Goal: Information Seeking & Learning: Learn about a topic

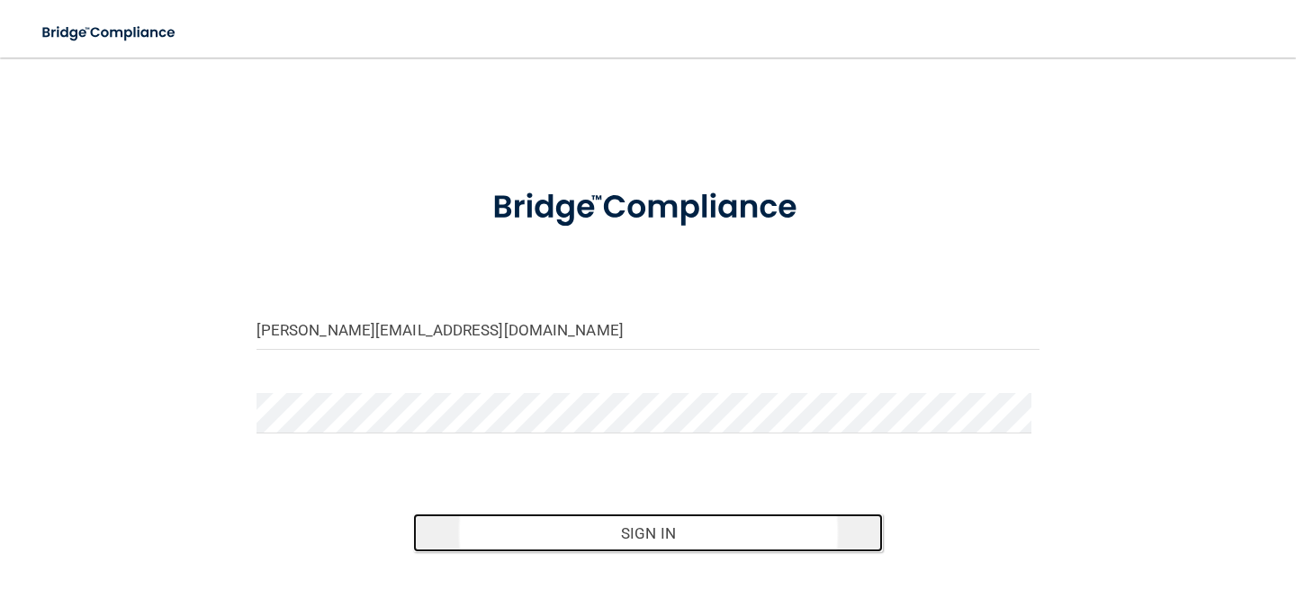
click at [538, 550] on button "Sign In" at bounding box center [648, 534] width 470 height 40
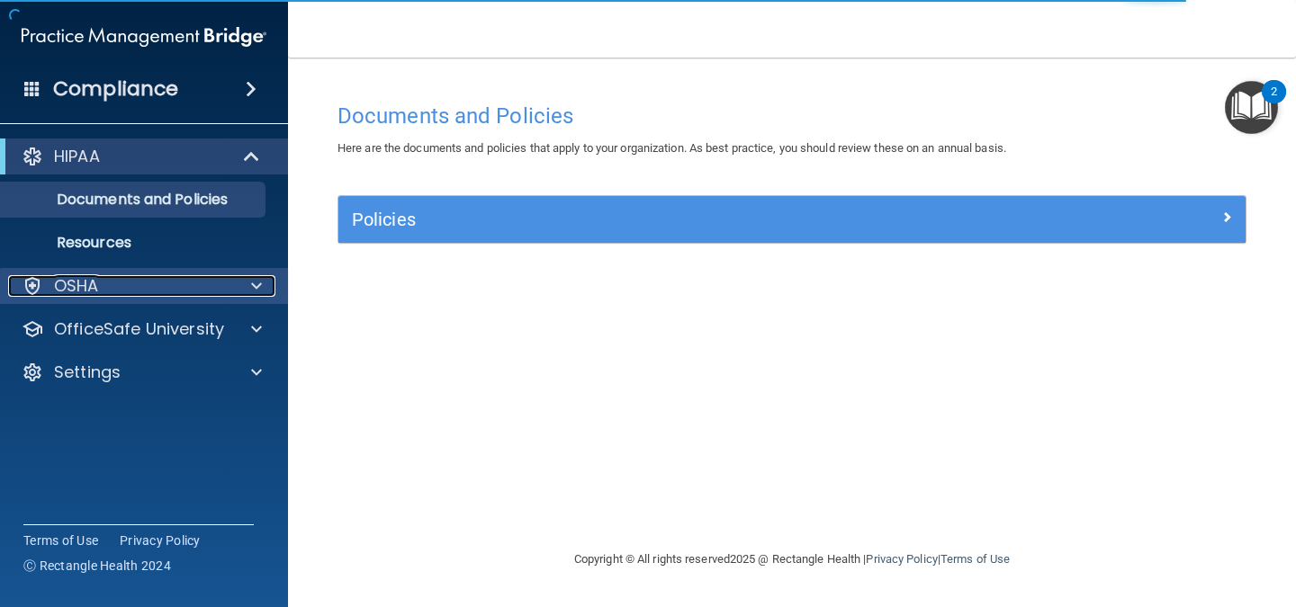
click at [251, 287] on span at bounding box center [256, 286] width 11 height 22
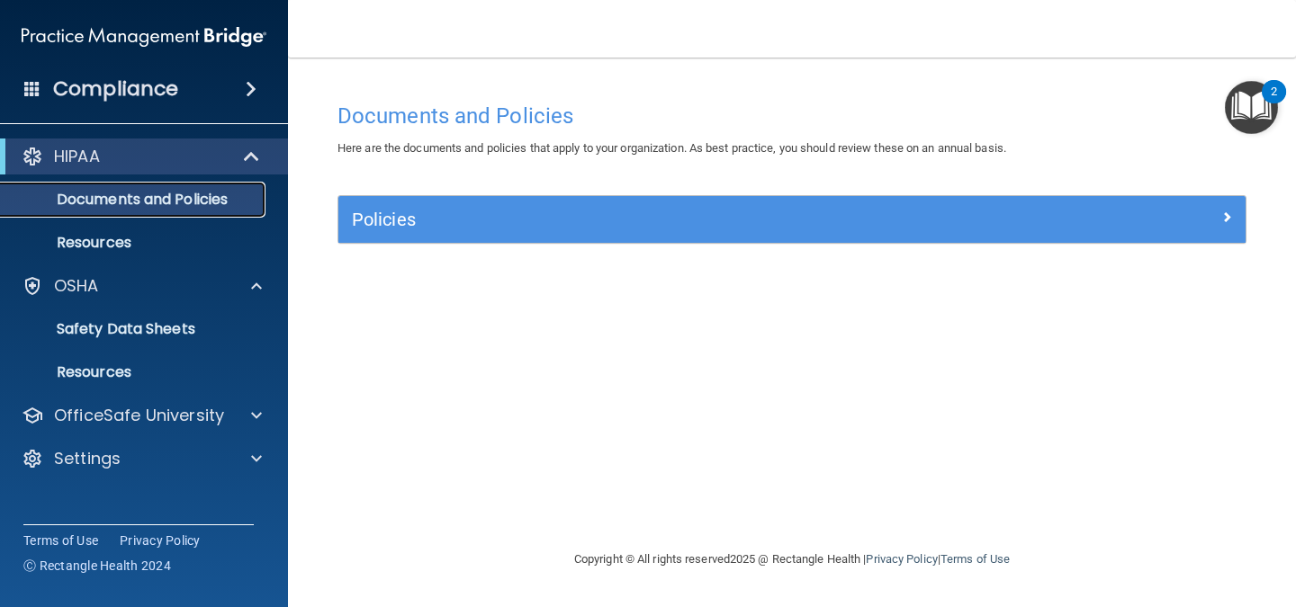
click at [227, 184] on link "Documents and Policies" at bounding box center [123, 200] width 283 height 36
click at [454, 238] on div "Policies" at bounding box center [791, 219] width 907 height 47
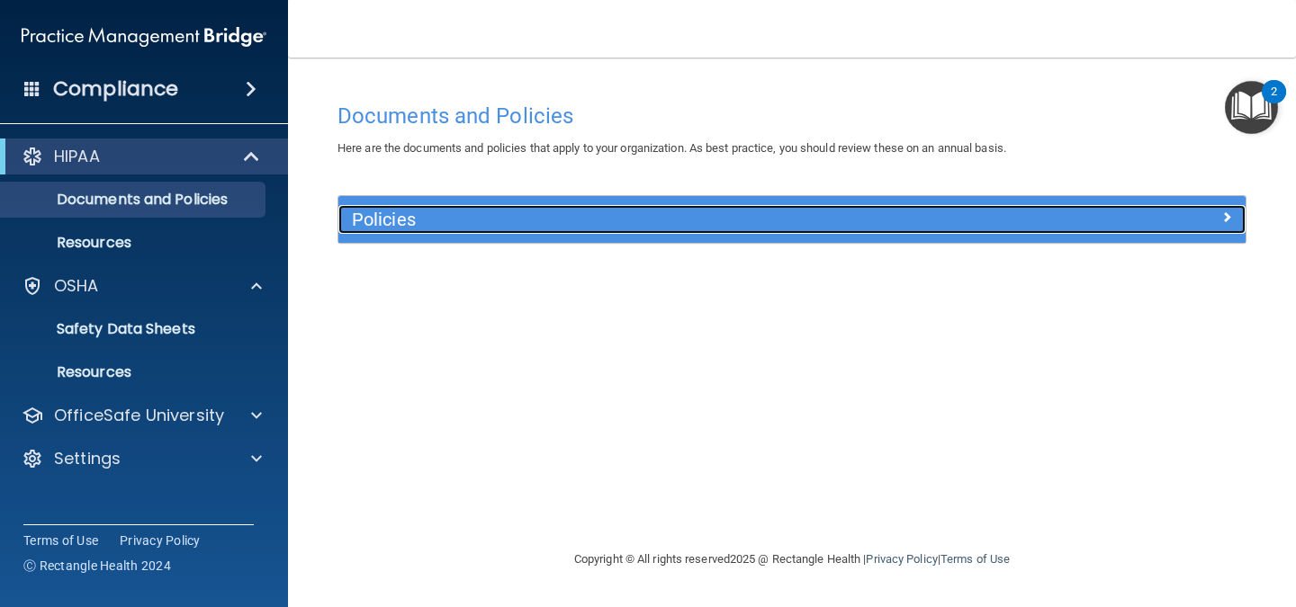
click at [457, 231] on div "Policies" at bounding box center [678, 219] width 680 height 29
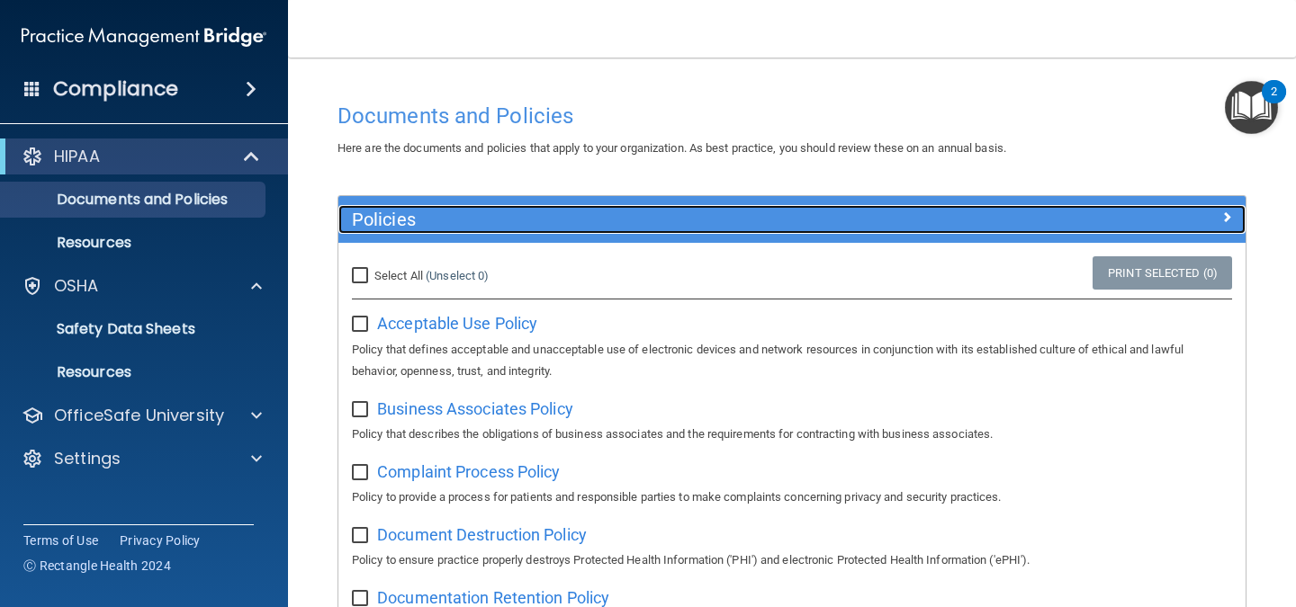
click at [457, 231] on div "Policies" at bounding box center [678, 219] width 680 height 29
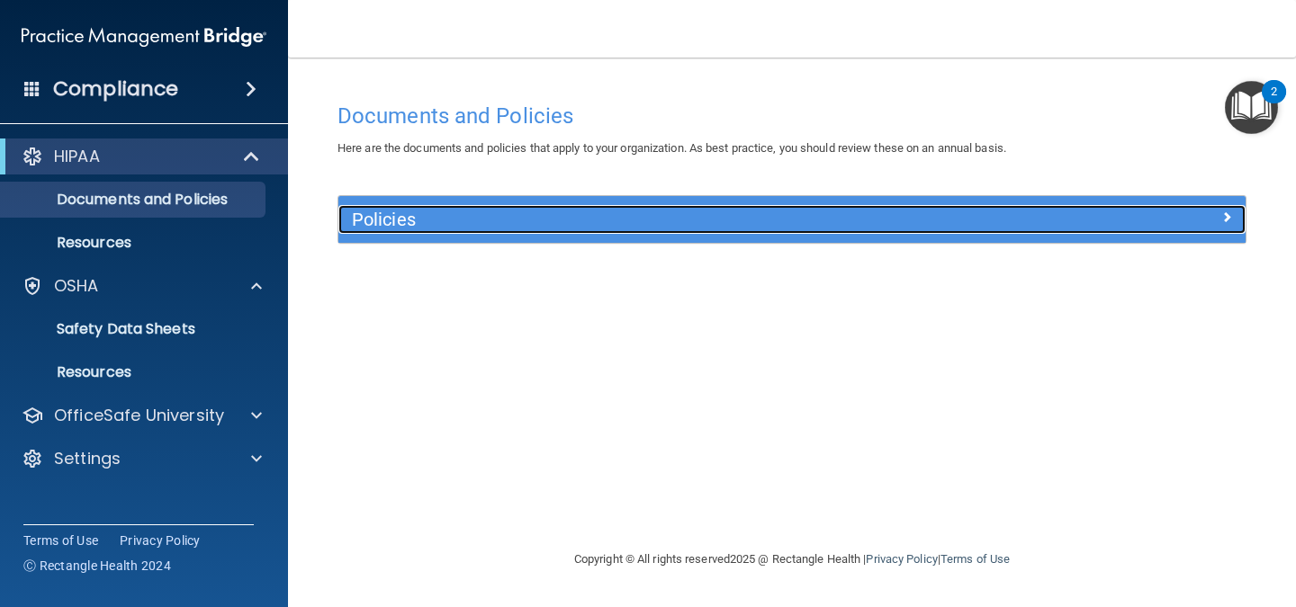
drag, startPoint x: 457, startPoint y: 231, endPoint x: 491, endPoint y: 220, distance: 36.1
click at [491, 220] on div "Policies" at bounding box center [678, 219] width 680 height 29
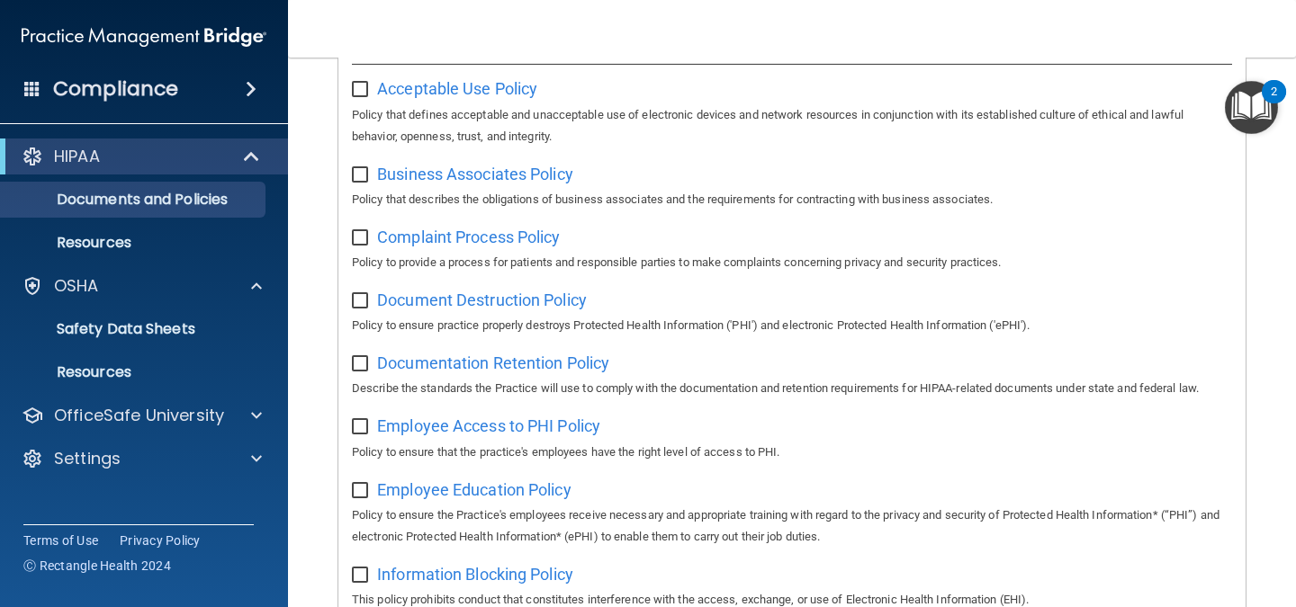
scroll to position [225, 0]
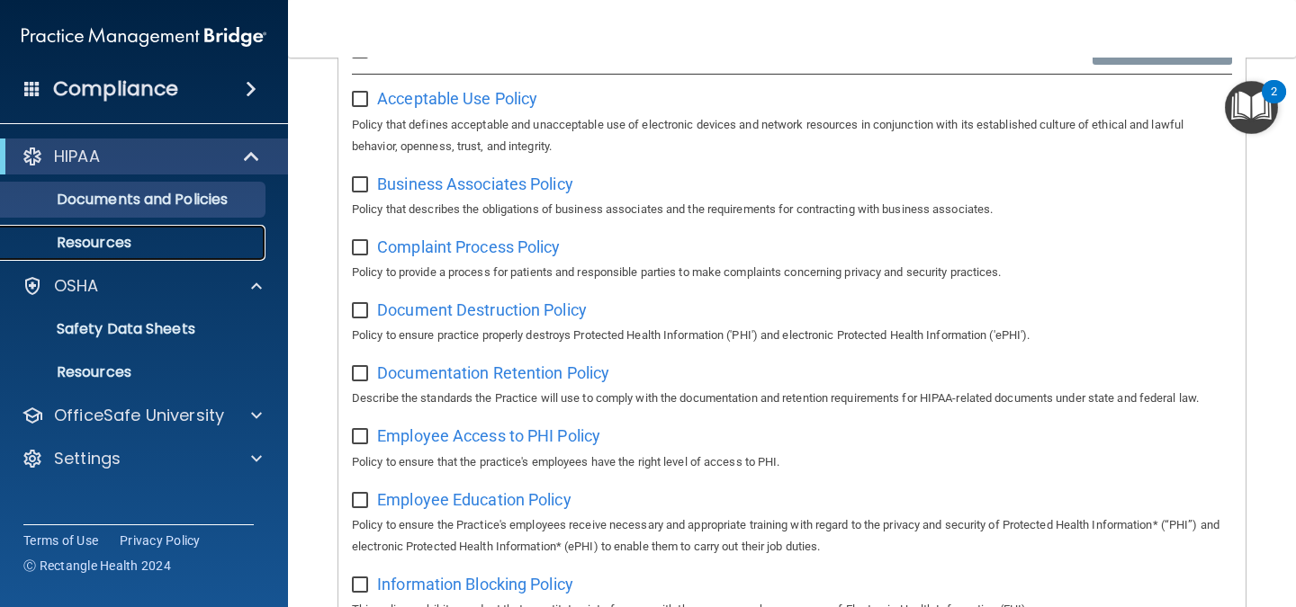
click at [198, 235] on p "Resources" at bounding box center [135, 243] width 246 height 18
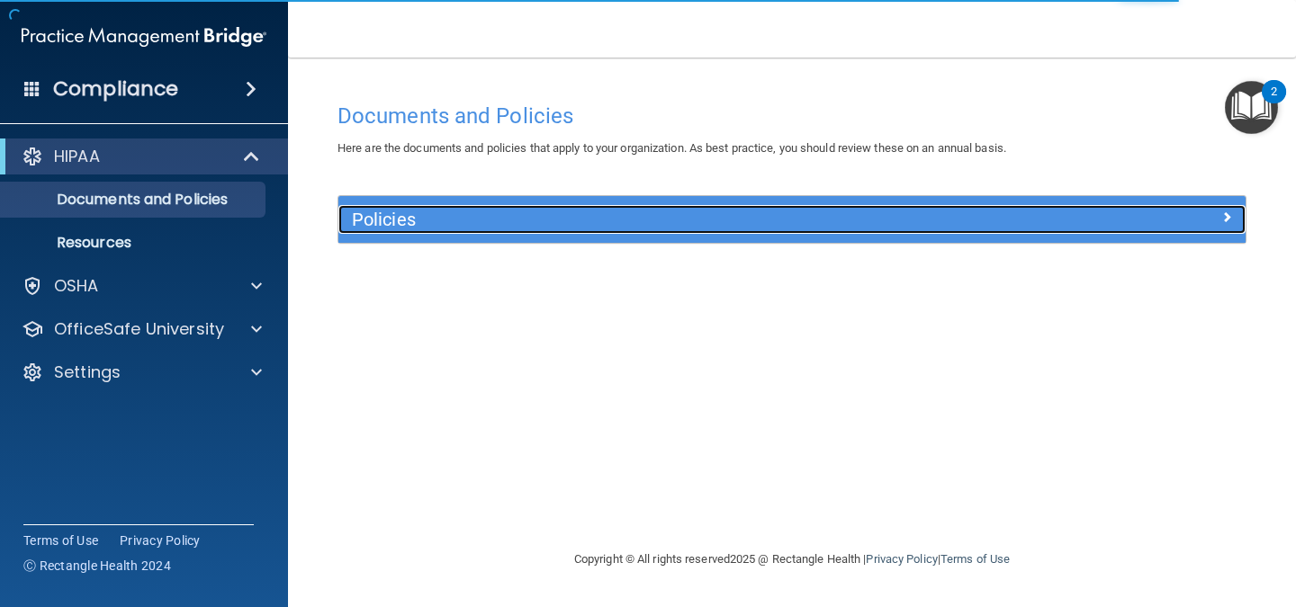
click at [598, 208] on div "Policies" at bounding box center [678, 219] width 680 height 29
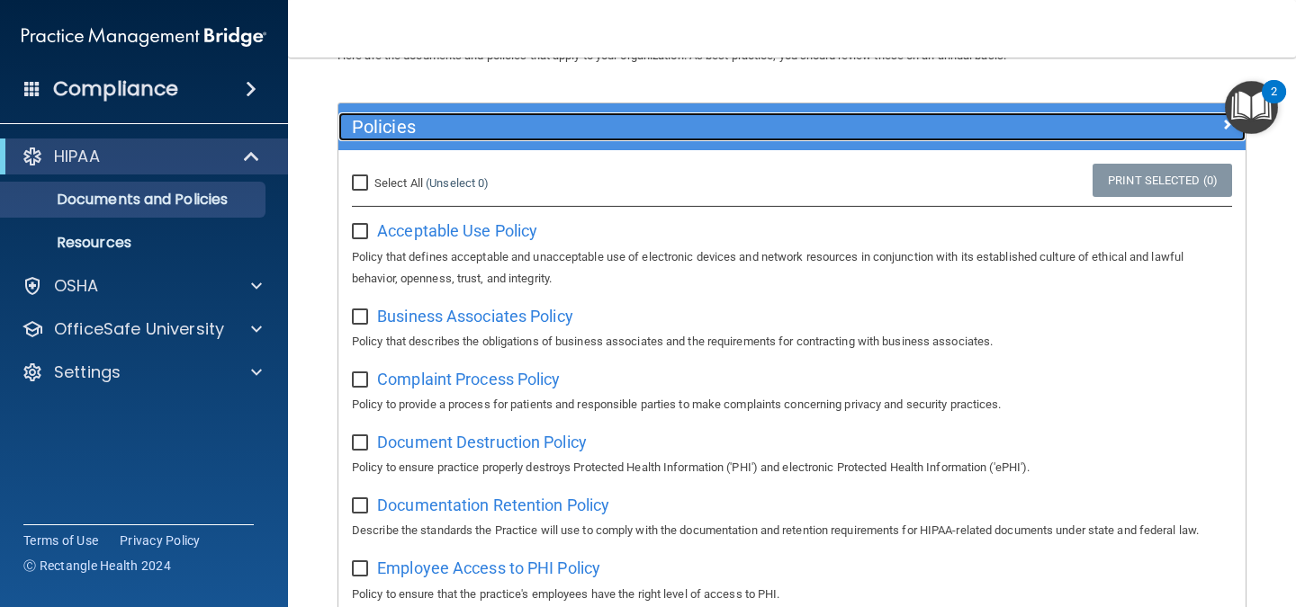
scroll to position [89, 0]
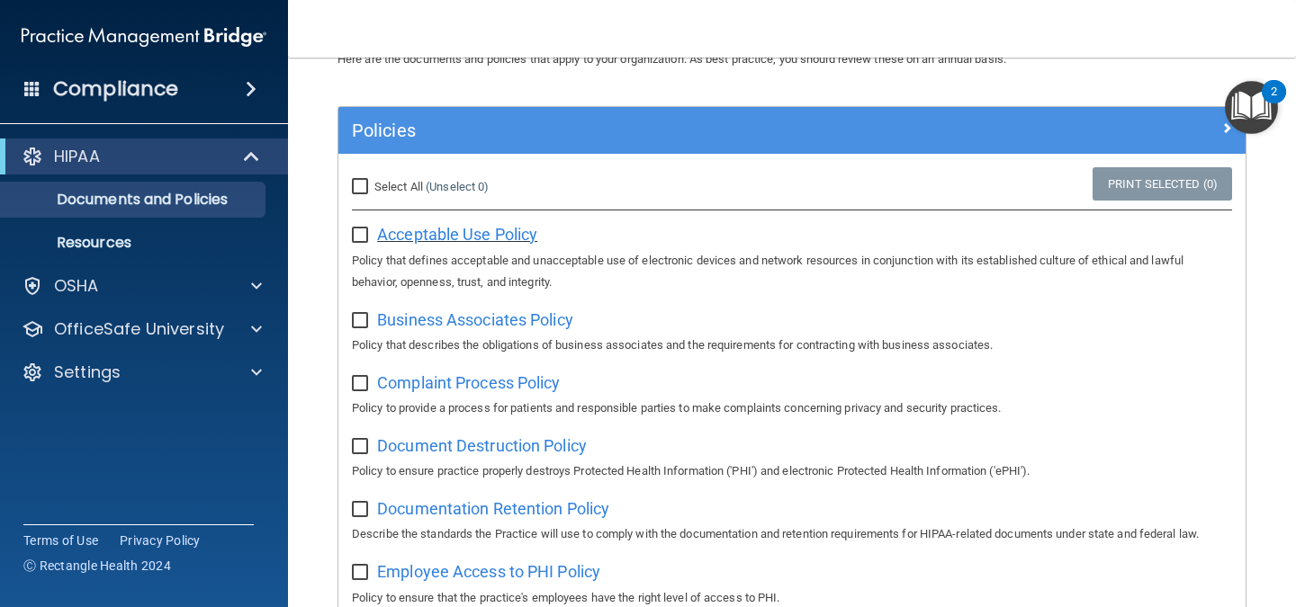
click at [525, 229] on span "Acceptable Use Policy" at bounding box center [457, 234] width 160 height 19
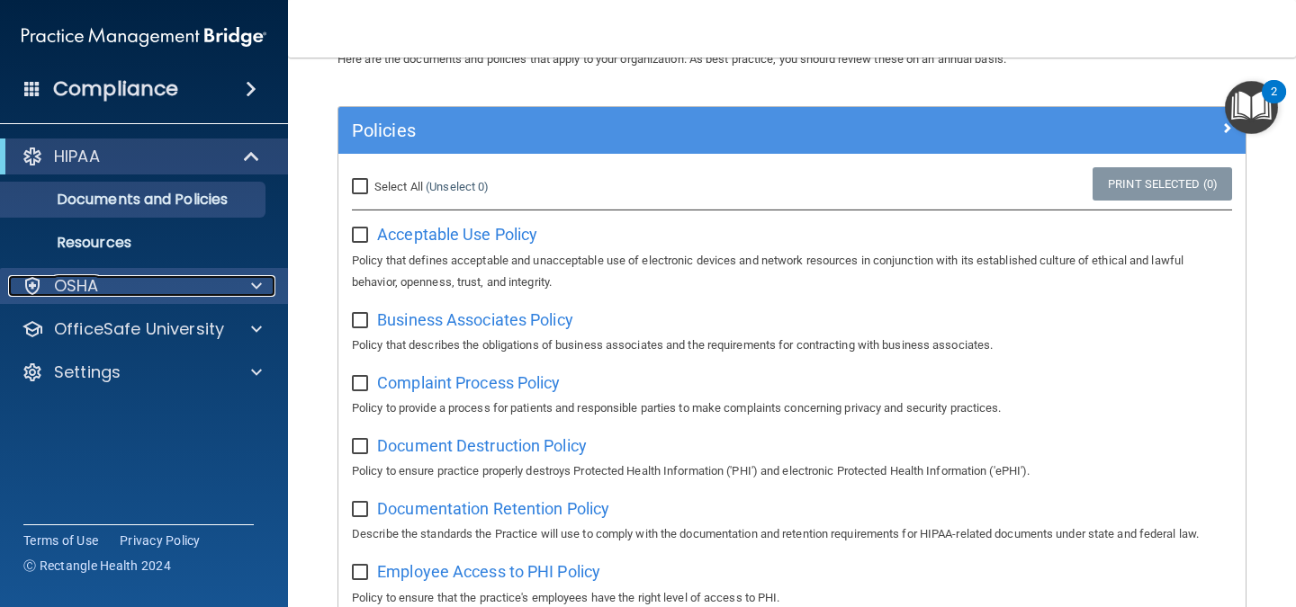
click at [129, 284] on div "OSHA" at bounding box center [119, 286] width 223 height 22
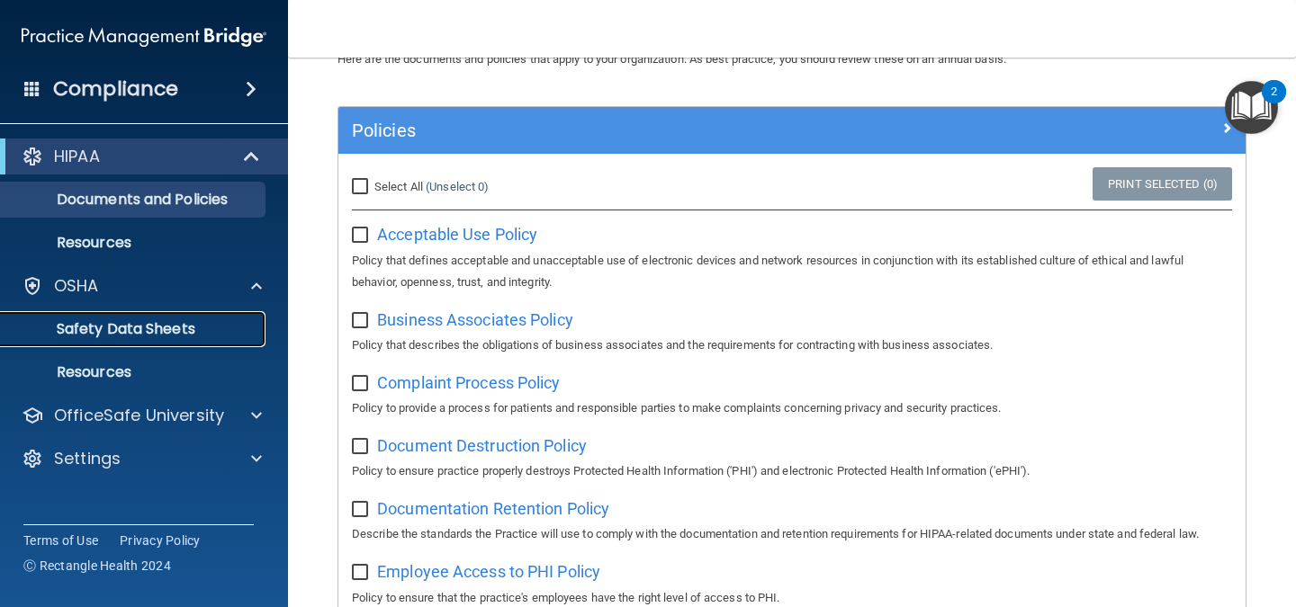
click at [148, 342] on link "Safety Data Sheets" at bounding box center [123, 329] width 283 height 36
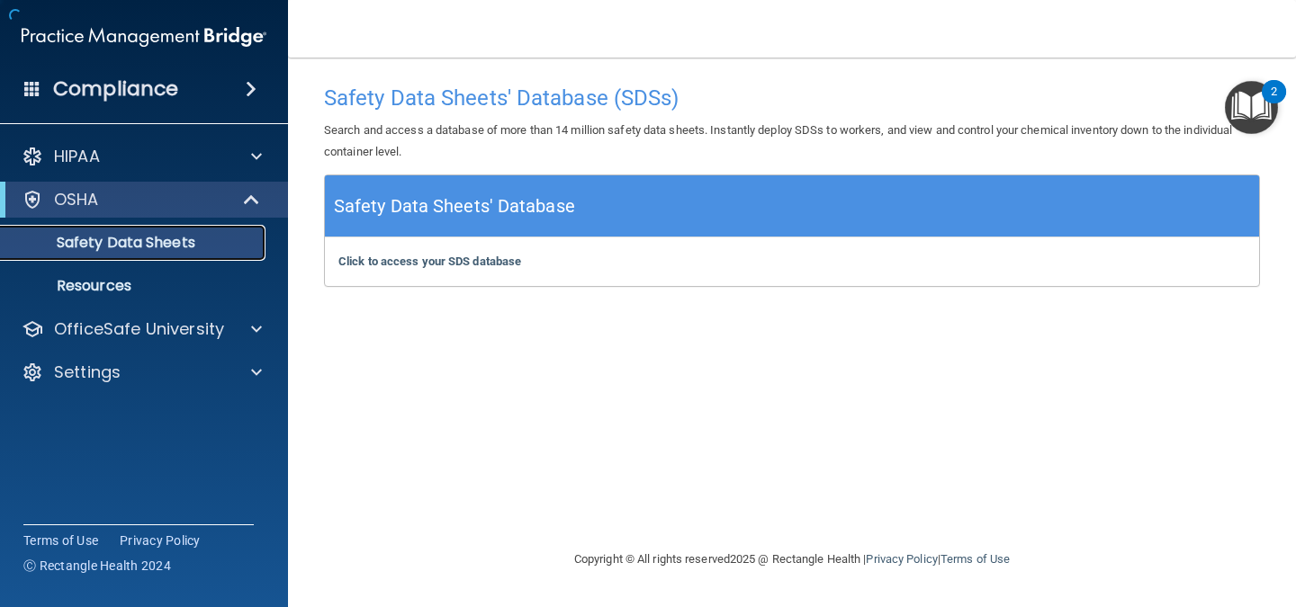
click at [171, 229] on link "Safety Data Sheets" at bounding box center [123, 243] width 283 height 36
click at [116, 181] on div "HIPAA Documents and Policies Report an Incident Business Associates Emergency P…" at bounding box center [144, 268] width 289 height 274
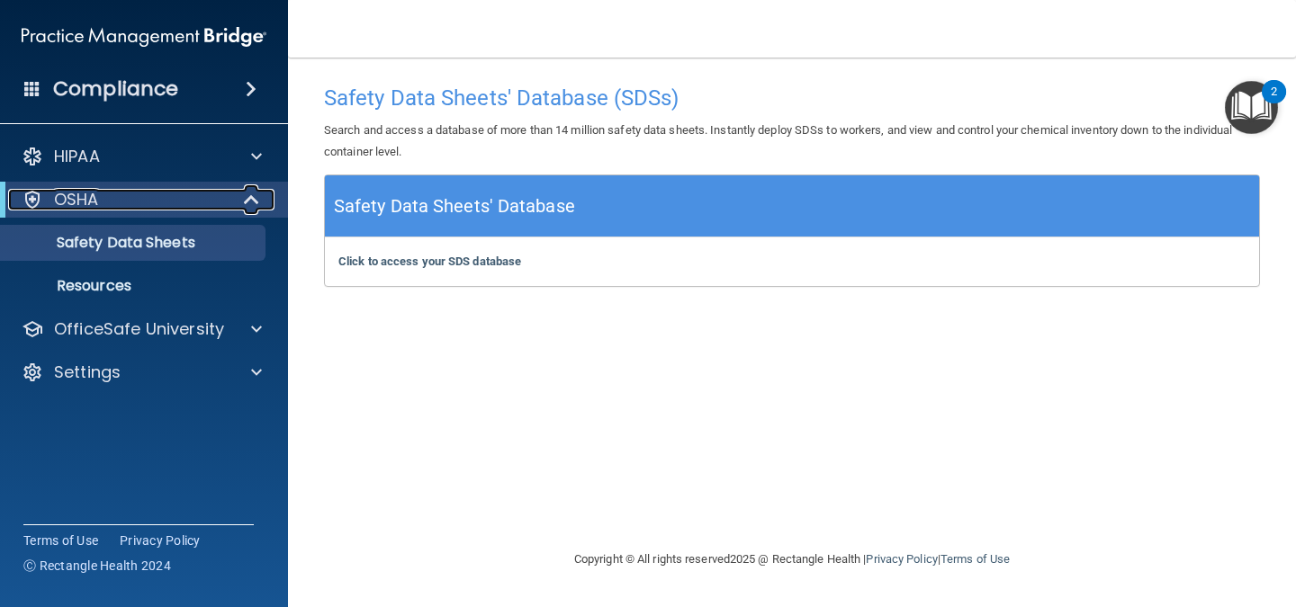
click at [253, 203] on span at bounding box center [253, 200] width 15 height 22
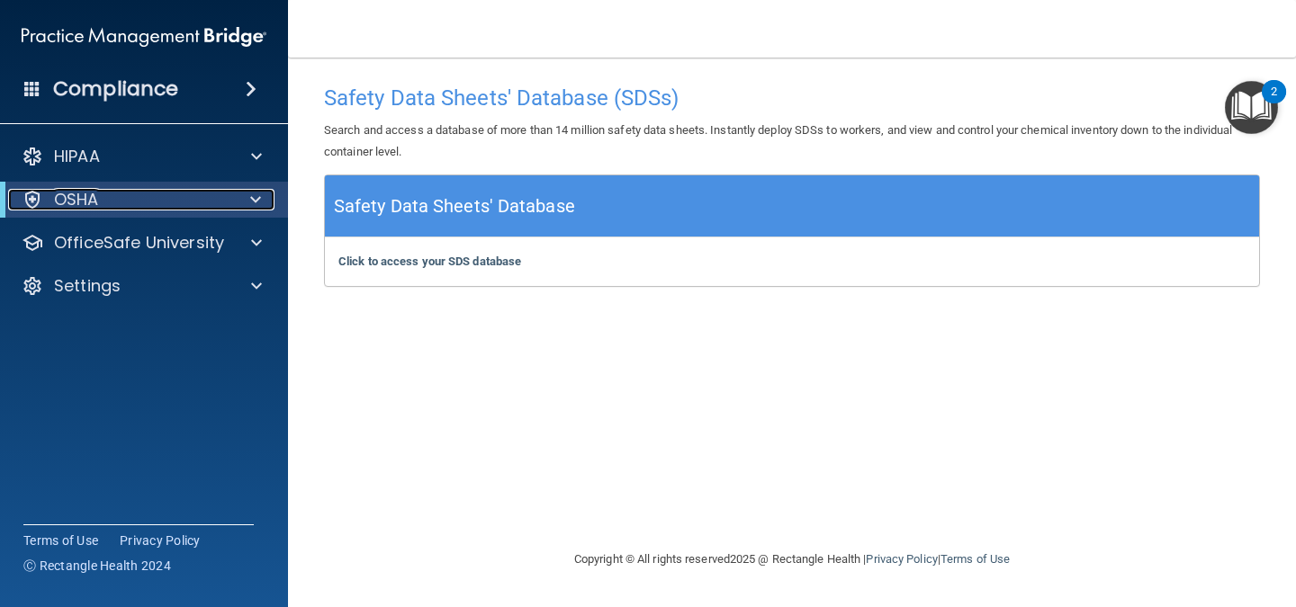
click at [253, 203] on span at bounding box center [255, 200] width 11 height 22
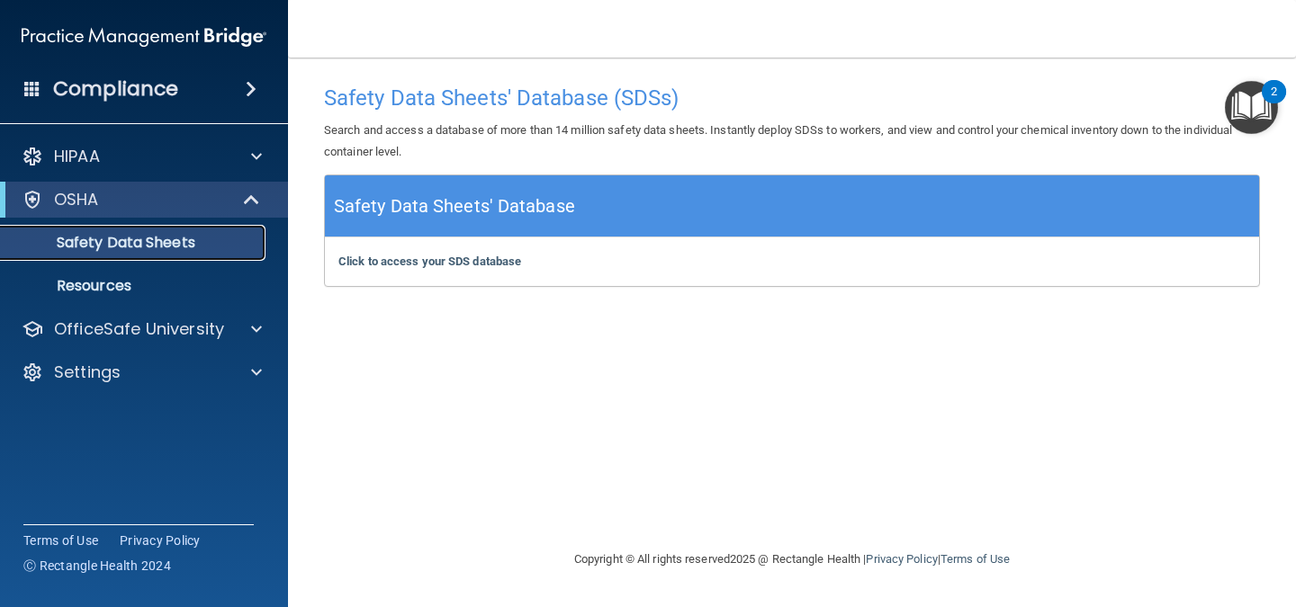
click at [172, 237] on p "Safety Data Sheets" at bounding box center [135, 243] width 246 height 18
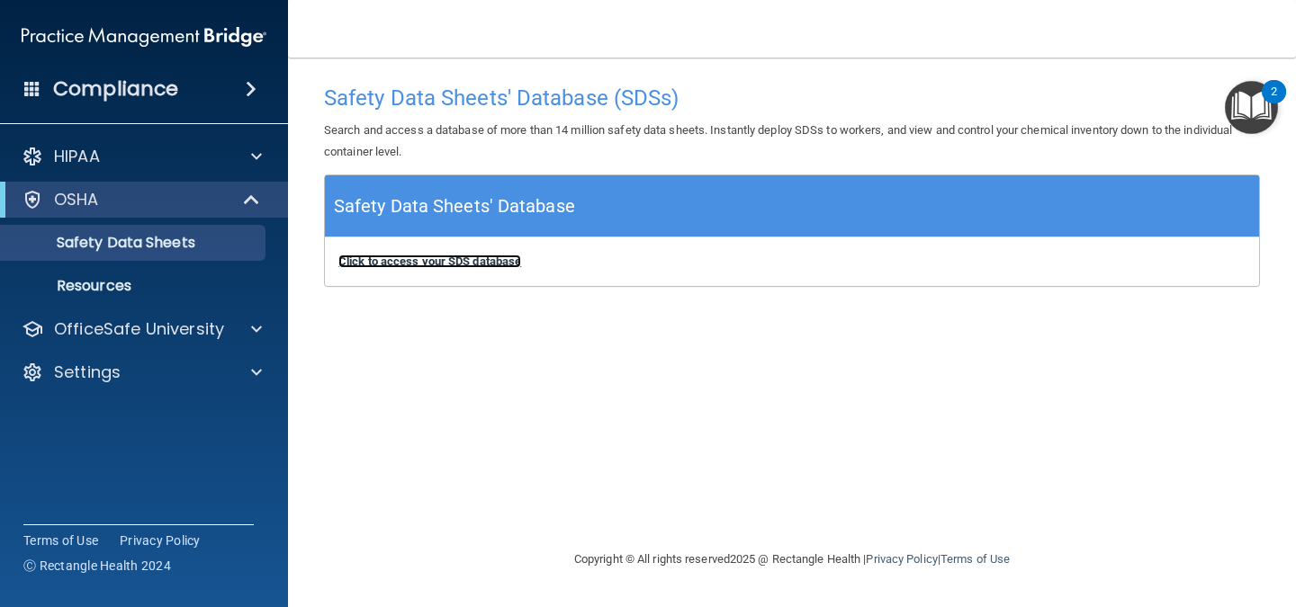
click at [445, 261] on b "Click to access your SDS database" at bounding box center [429, 261] width 183 height 13
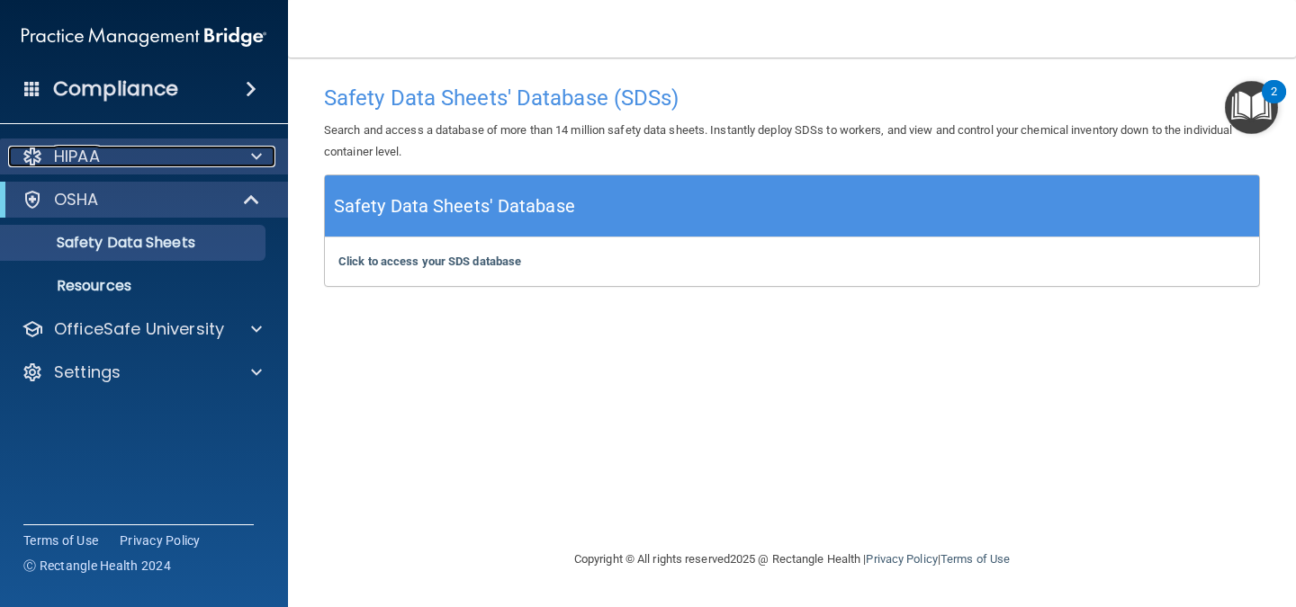
click at [219, 148] on div "HIPAA" at bounding box center [119, 157] width 223 height 22
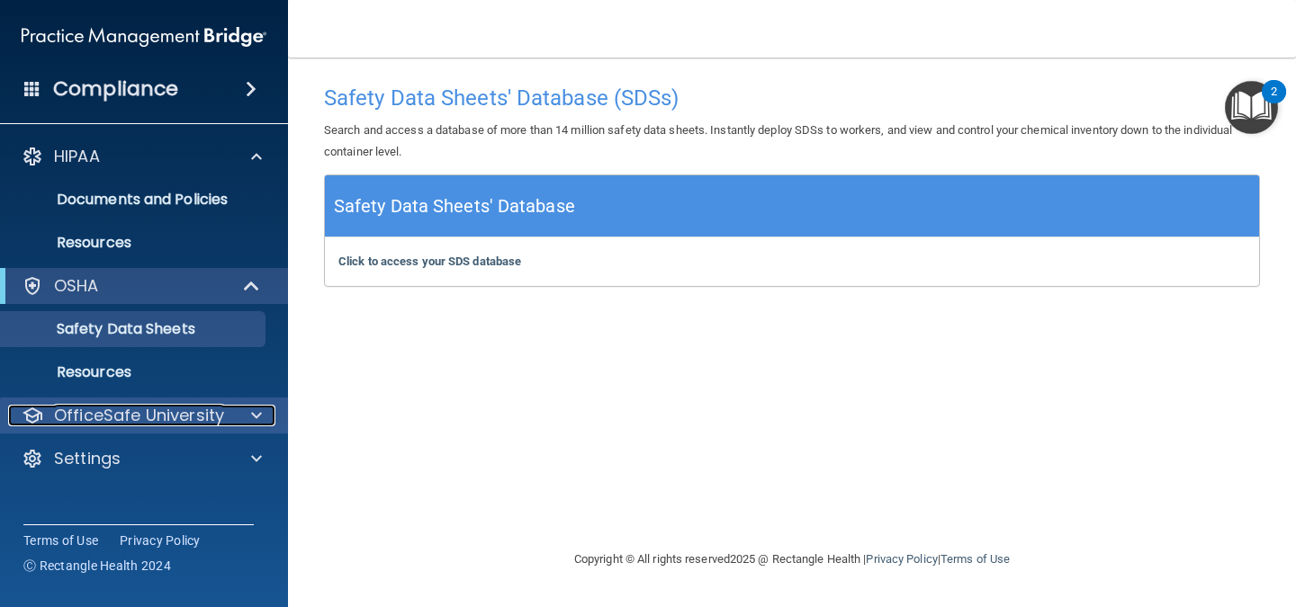
click at [240, 418] on div at bounding box center [253, 416] width 45 height 22
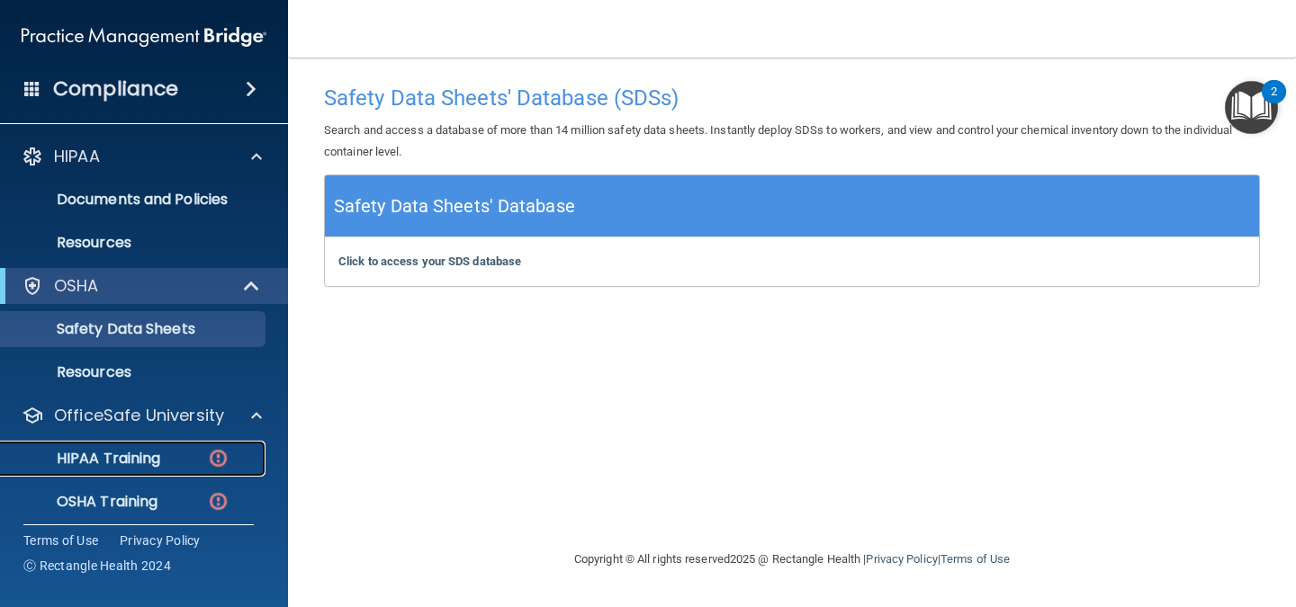
click at [126, 450] on p "HIPAA Training" at bounding box center [86, 459] width 148 height 18
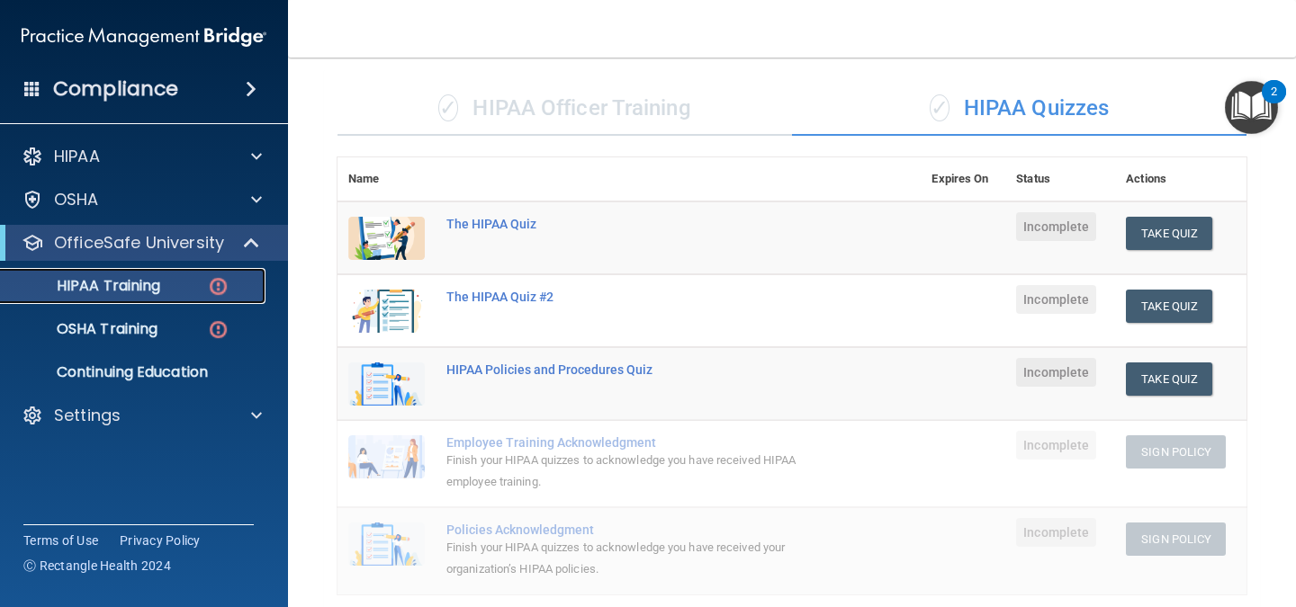
scroll to position [112, 0]
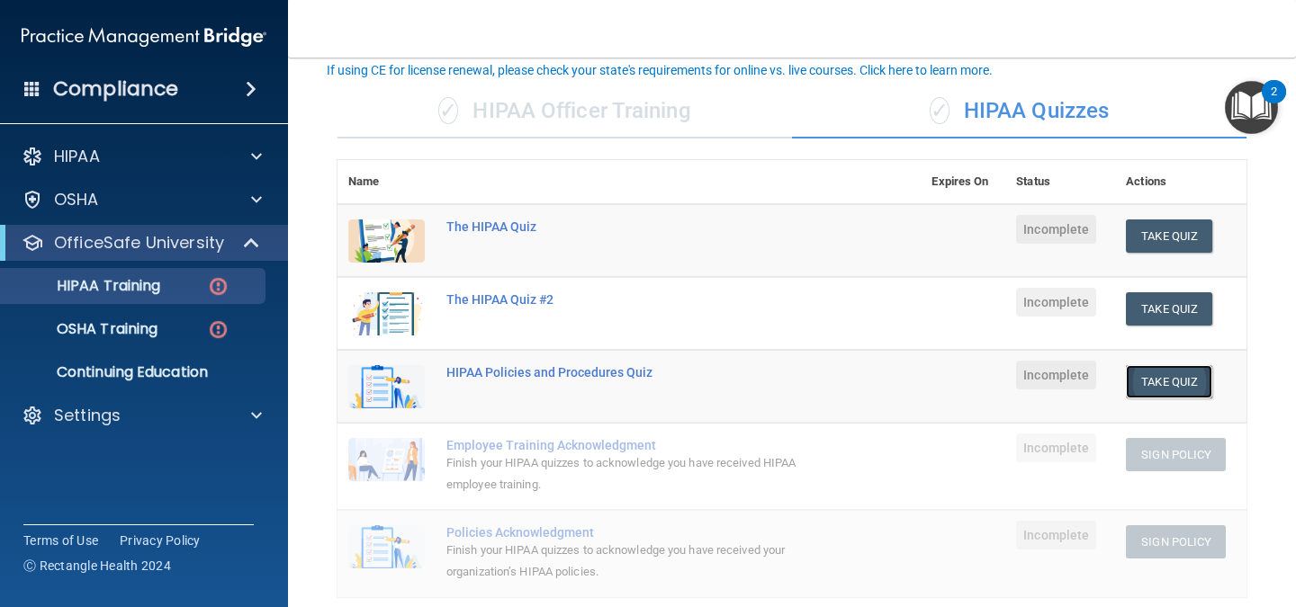
click at [1164, 383] on button "Take Quiz" at bounding box center [1169, 381] width 86 height 33
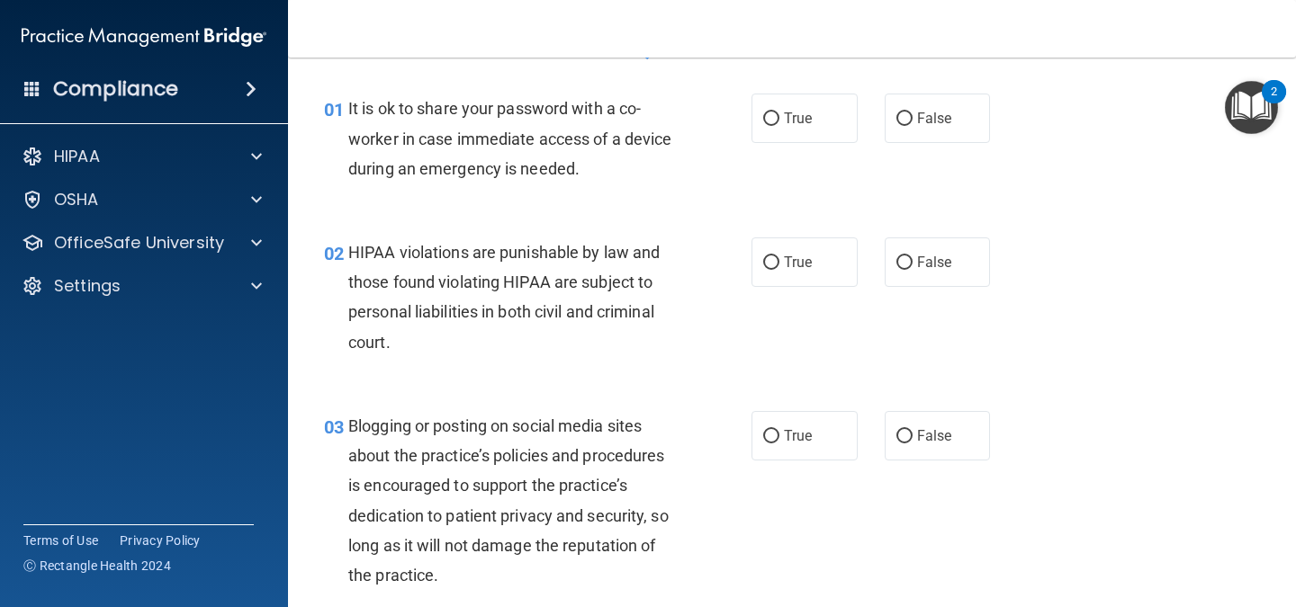
scroll to position [50, 0]
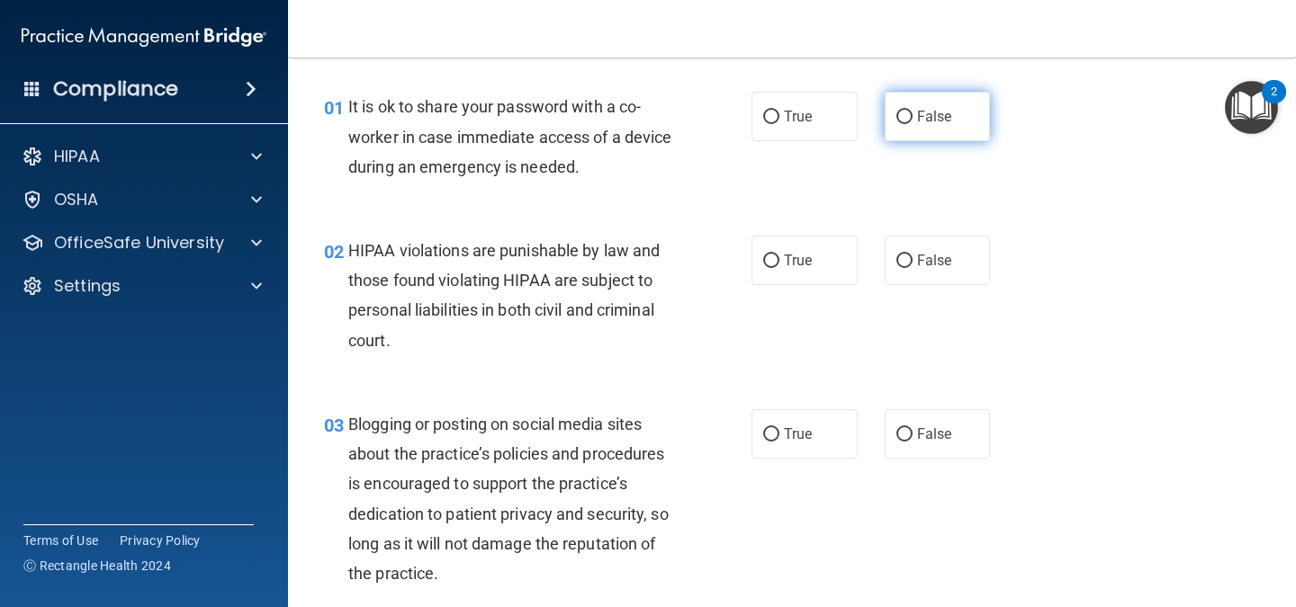
click at [937, 135] on label "False" at bounding box center [938, 116] width 106 height 49
click at [912, 124] on input "False" at bounding box center [904, 117] width 16 height 13
radio input "true"
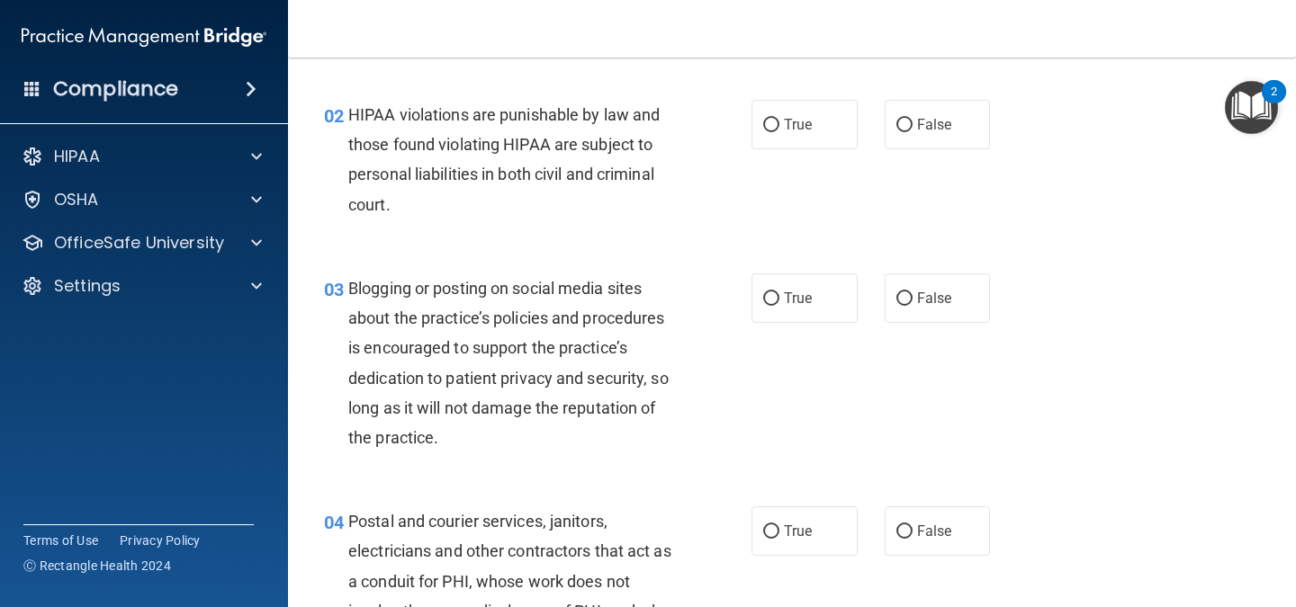
scroll to position [186, 0]
drag, startPoint x: 793, startPoint y: 144, endPoint x: 776, endPoint y: 126, distance: 24.8
click at [776, 126] on label "True" at bounding box center [804, 124] width 106 height 49
click at [776, 126] on input "True" at bounding box center [771, 125] width 16 height 13
radio input "true"
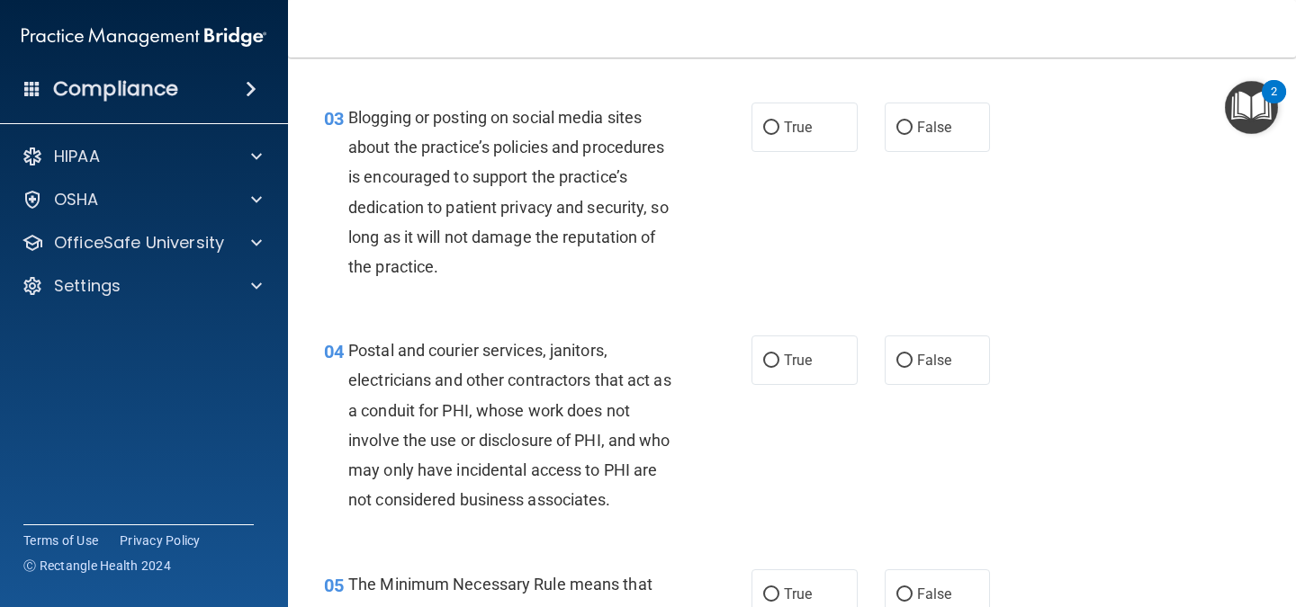
scroll to position [360, 0]
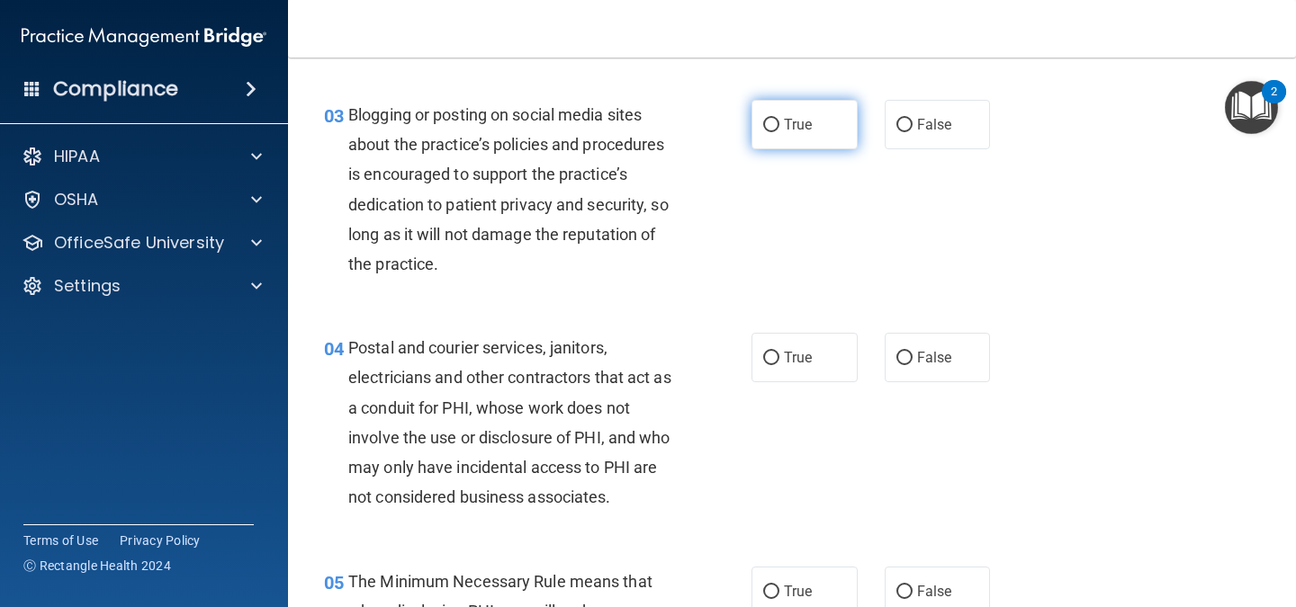
click at [756, 138] on label "True" at bounding box center [804, 124] width 106 height 49
click at [763, 132] on input "True" at bounding box center [771, 125] width 16 height 13
radio input "true"
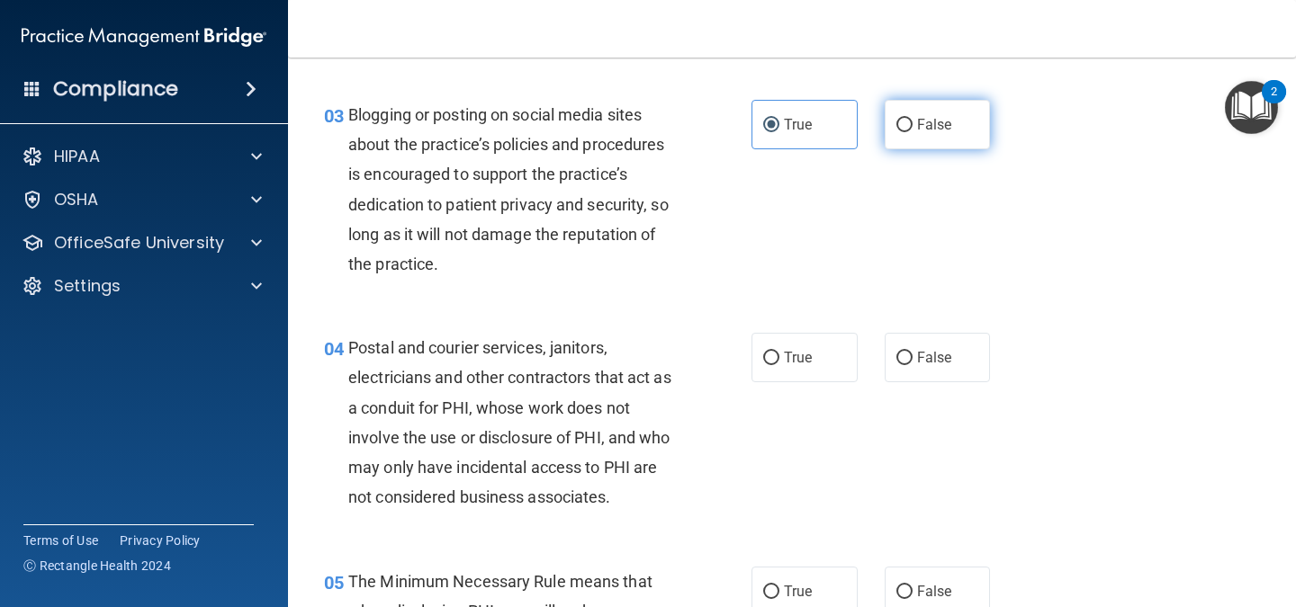
click at [907, 122] on label "False" at bounding box center [938, 124] width 106 height 49
click at [907, 122] on input "False" at bounding box center [904, 125] width 16 height 13
radio input "true"
radio input "false"
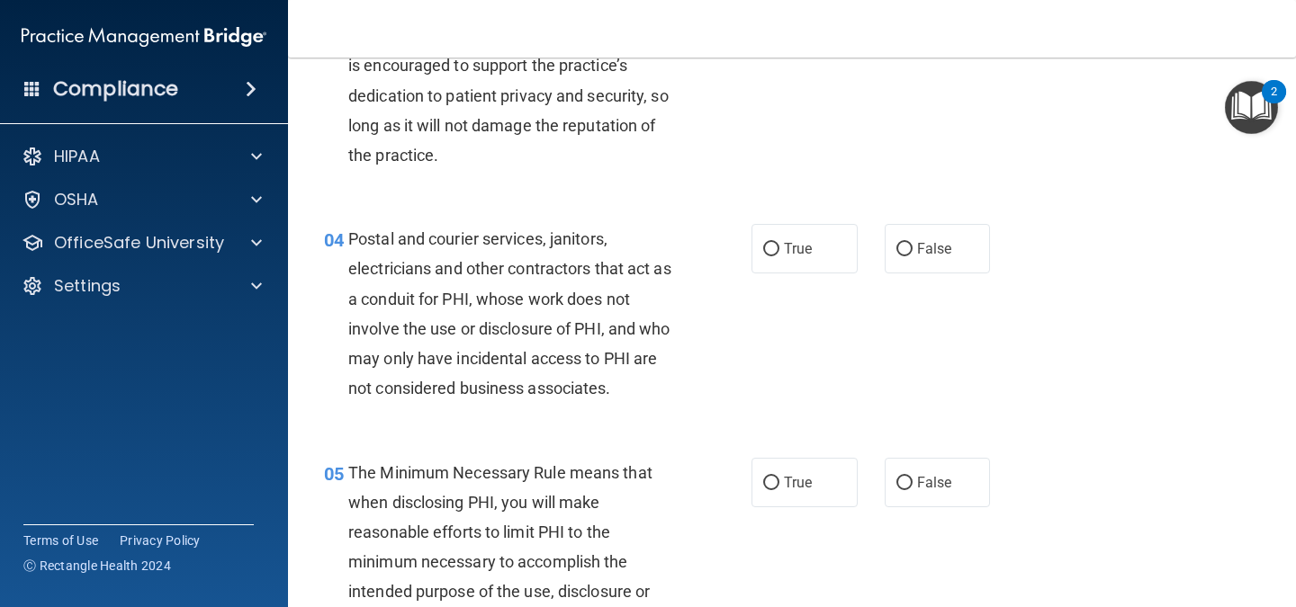
scroll to position [475, 0]
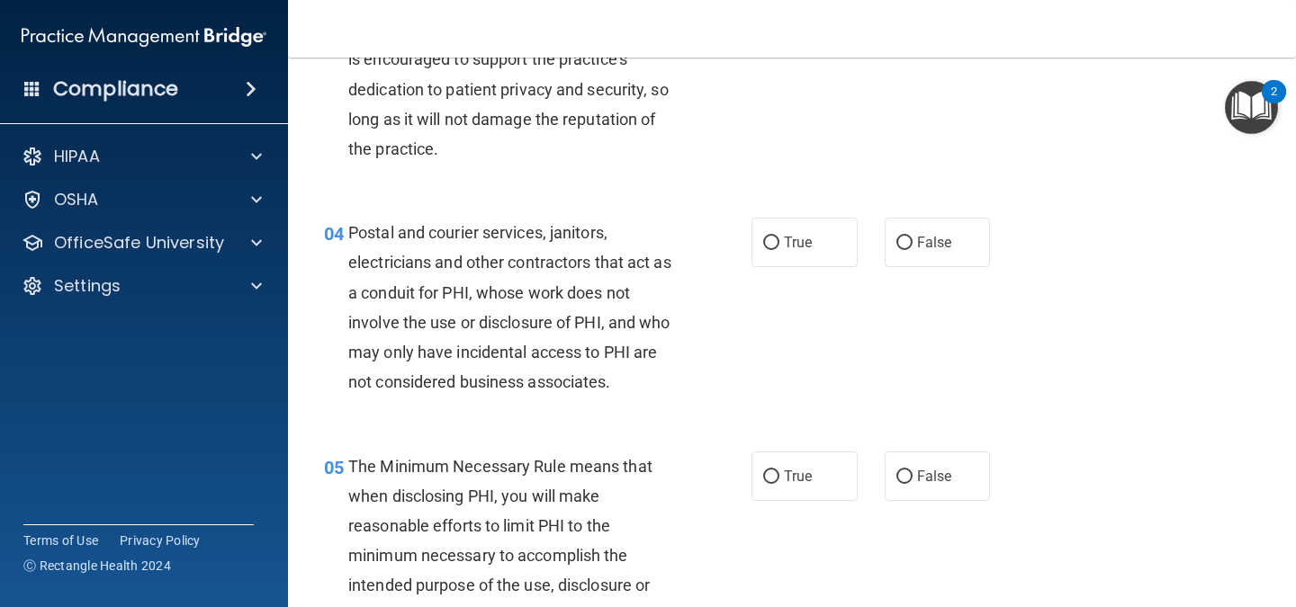
click at [506, 294] on span "Postal and courier services, janitors, electricians and other contractors that …" at bounding box center [509, 307] width 323 height 168
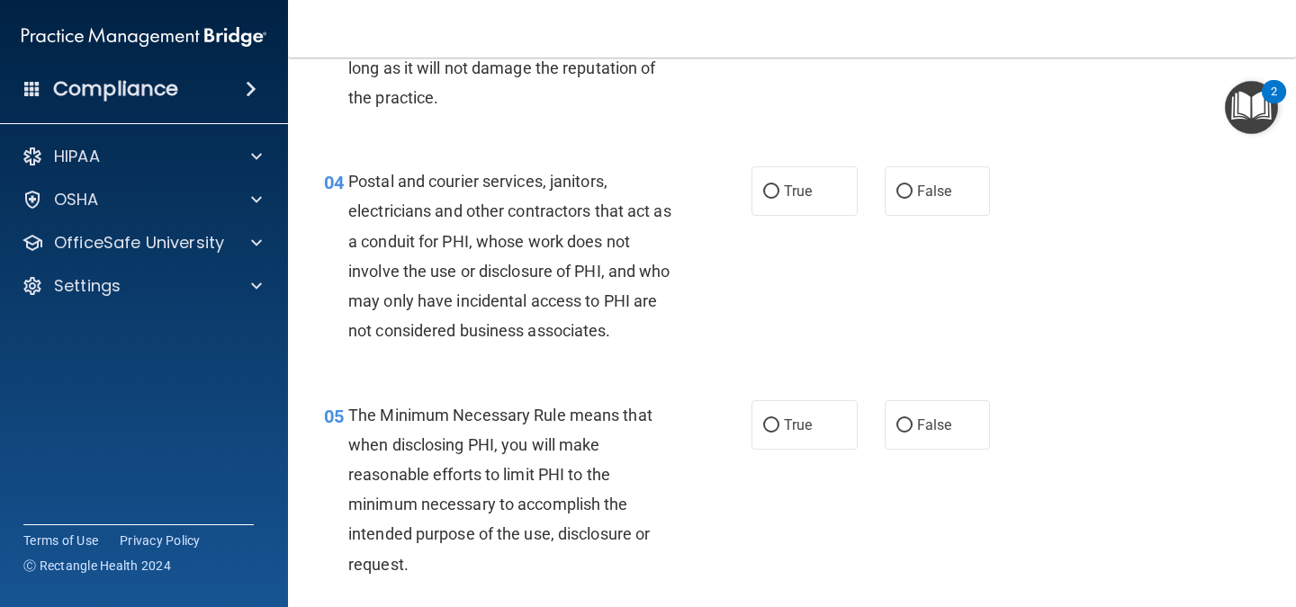
scroll to position [530, 0]
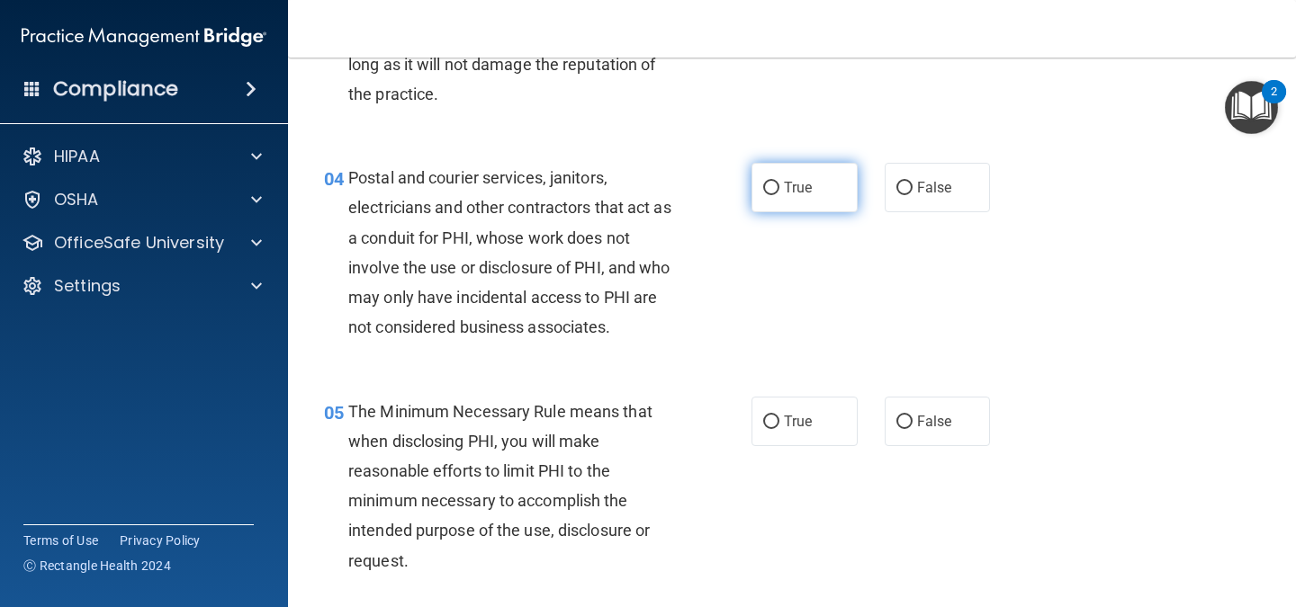
click at [761, 175] on label "True" at bounding box center [804, 187] width 106 height 49
click at [763, 182] on input "True" at bounding box center [771, 188] width 16 height 13
radio input "true"
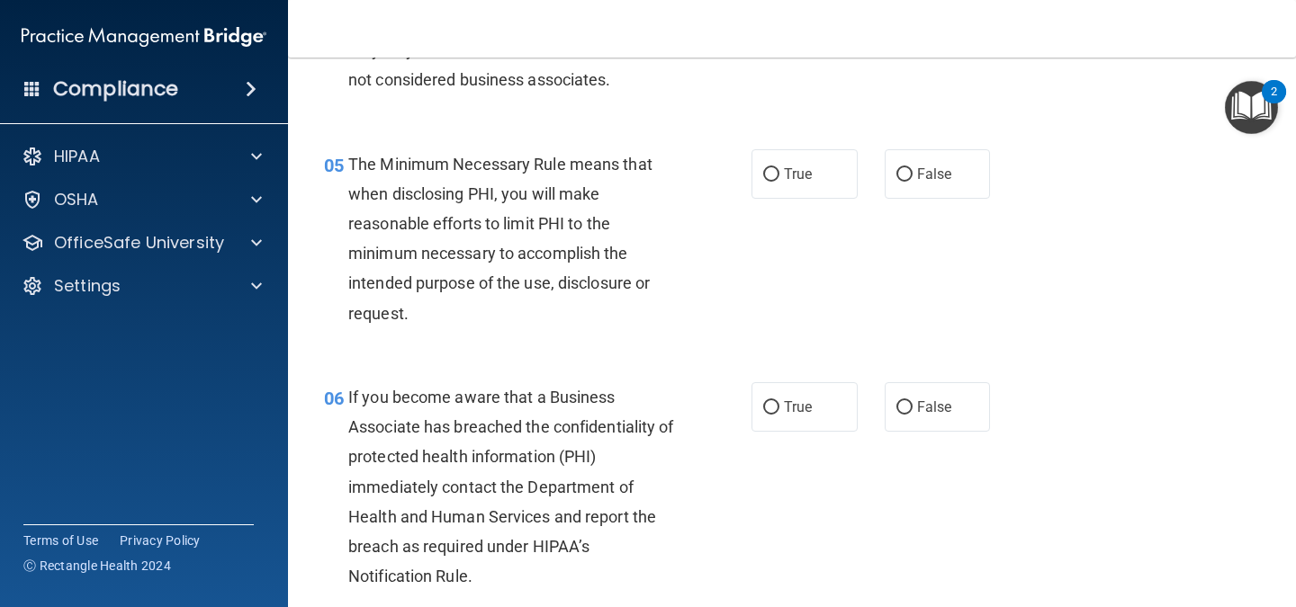
scroll to position [781, 0]
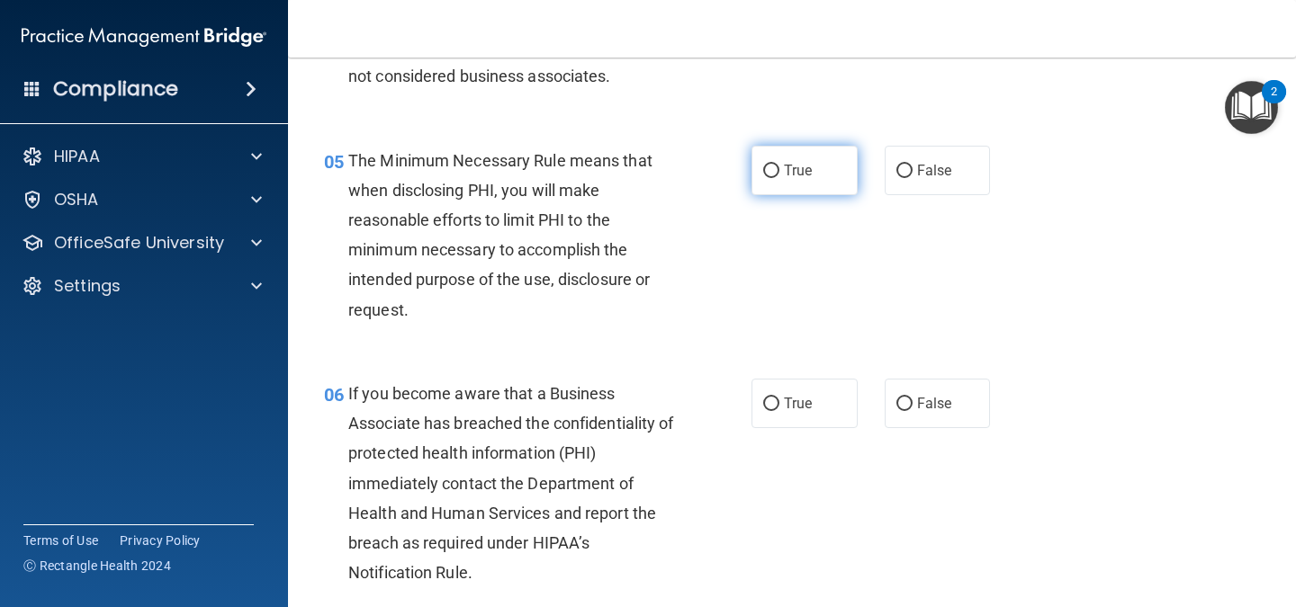
click at [782, 194] on label "True" at bounding box center [804, 170] width 106 height 49
click at [779, 178] on input "True" at bounding box center [771, 171] width 16 height 13
radio input "true"
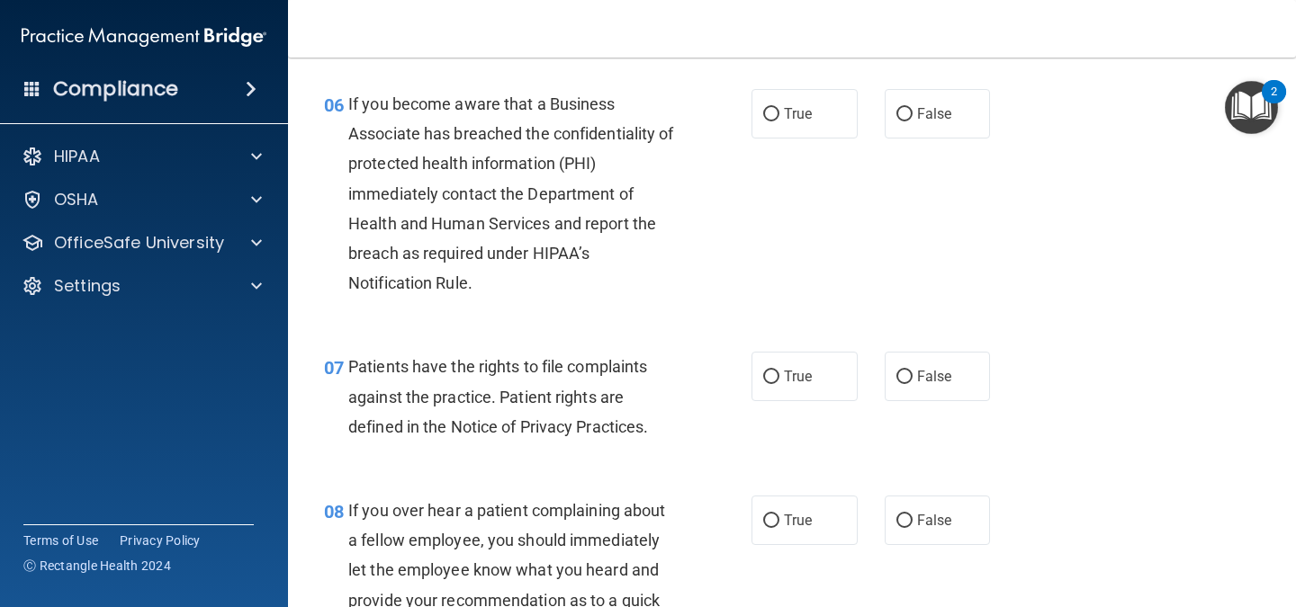
scroll to position [1070, 0]
click at [780, 135] on label "True" at bounding box center [804, 114] width 106 height 49
click at [779, 122] on input "True" at bounding box center [771, 115] width 16 height 13
radio input "true"
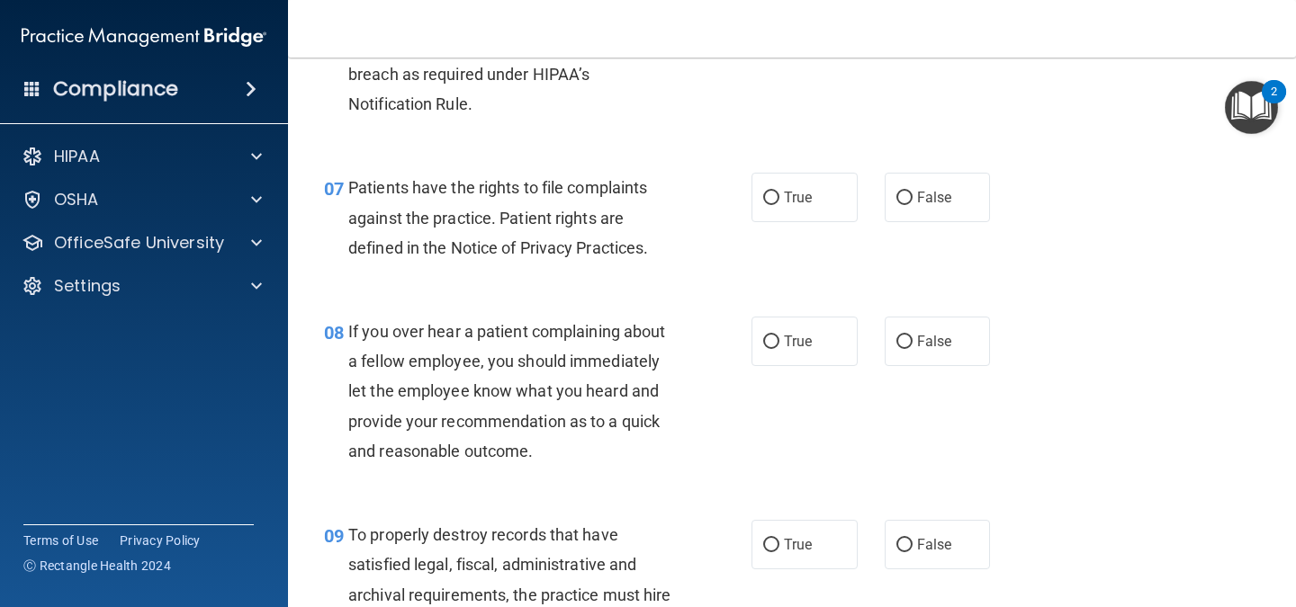
scroll to position [1253, 0]
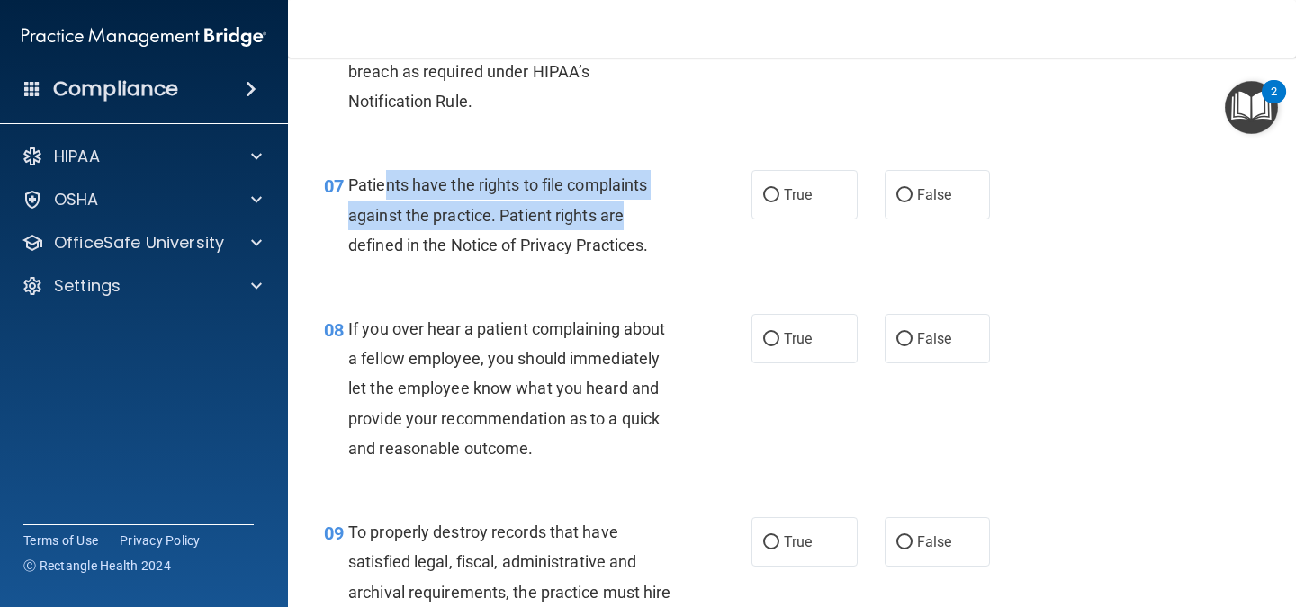
drag, startPoint x: 387, startPoint y: 180, endPoint x: 671, endPoint y: 221, distance: 287.3
click at [671, 221] on div "Patients have the rights to file complaints against the practice. Patient right…" at bounding box center [518, 215] width 341 height 90
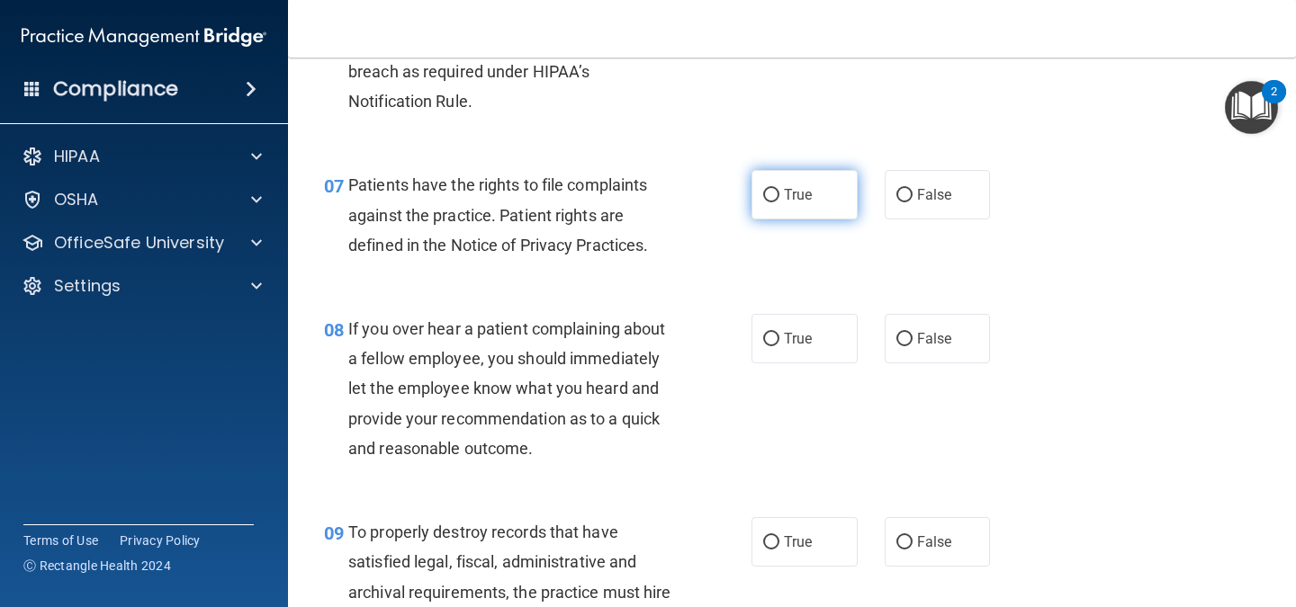
click at [800, 204] on label "True" at bounding box center [804, 194] width 106 height 49
click at [779, 202] on input "True" at bounding box center [771, 195] width 16 height 13
radio input "true"
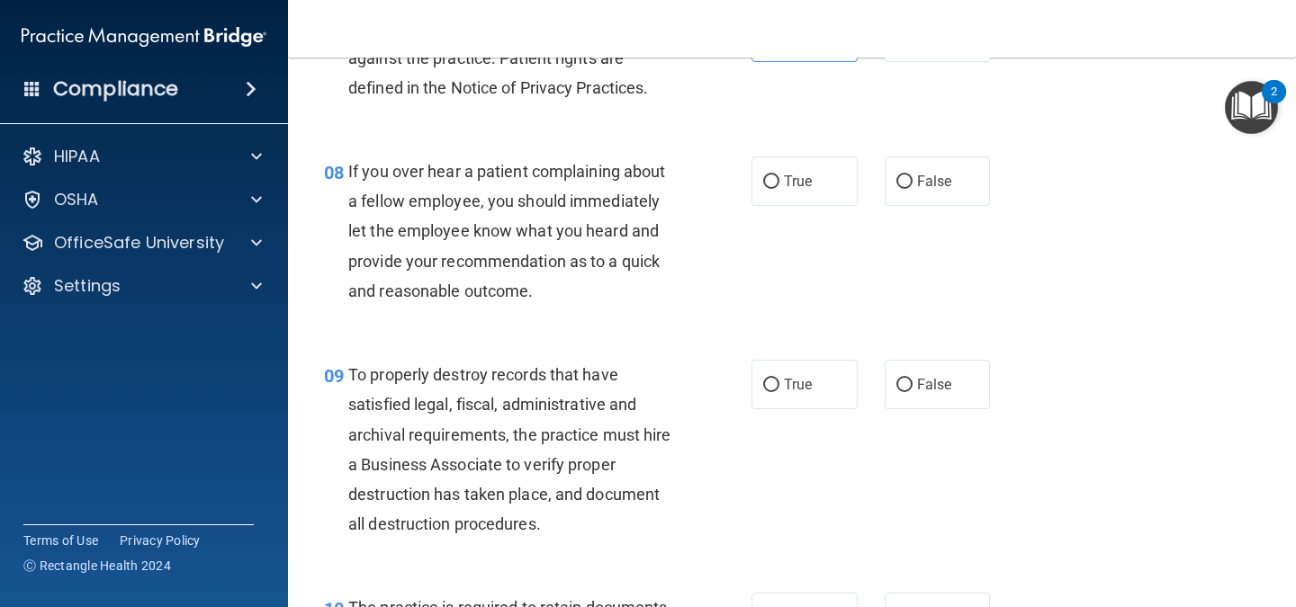
scroll to position [1411, 0]
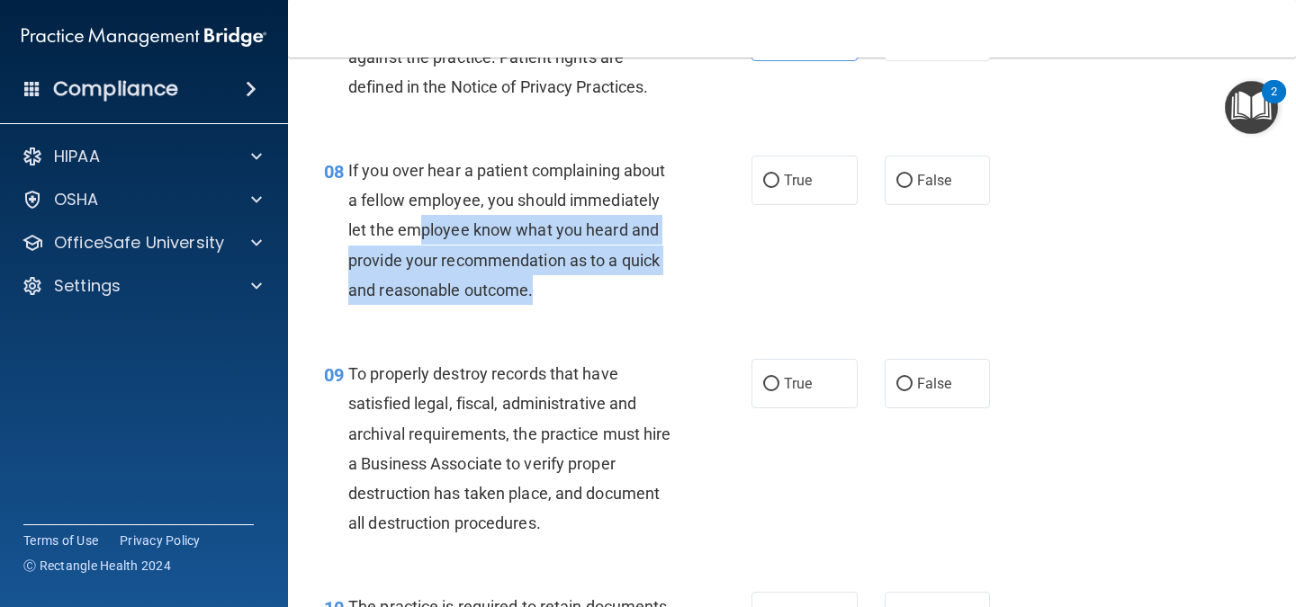
drag, startPoint x: 419, startPoint y: 233, endPoint x: 599, endPoint y: 296, distance: 190.7
click at [599, 296] on div "If you over hear a patient complaining about a fellow employee, you should imme…" at bounding box center [518, 230] width 341 height 149
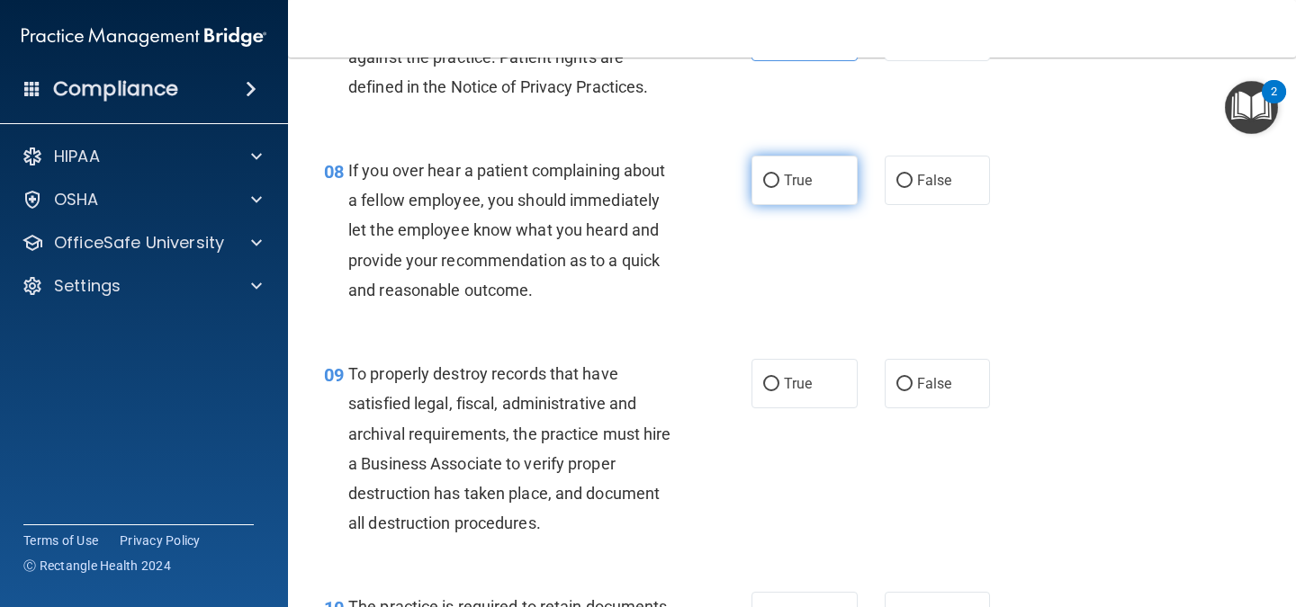
click at [784, 176] on span "True" at bounding box center [798, 180] width 28 height 17
click at [779, 176] on input "True" at bounding box center [771, 181] width 16 height 13
radio input "true"
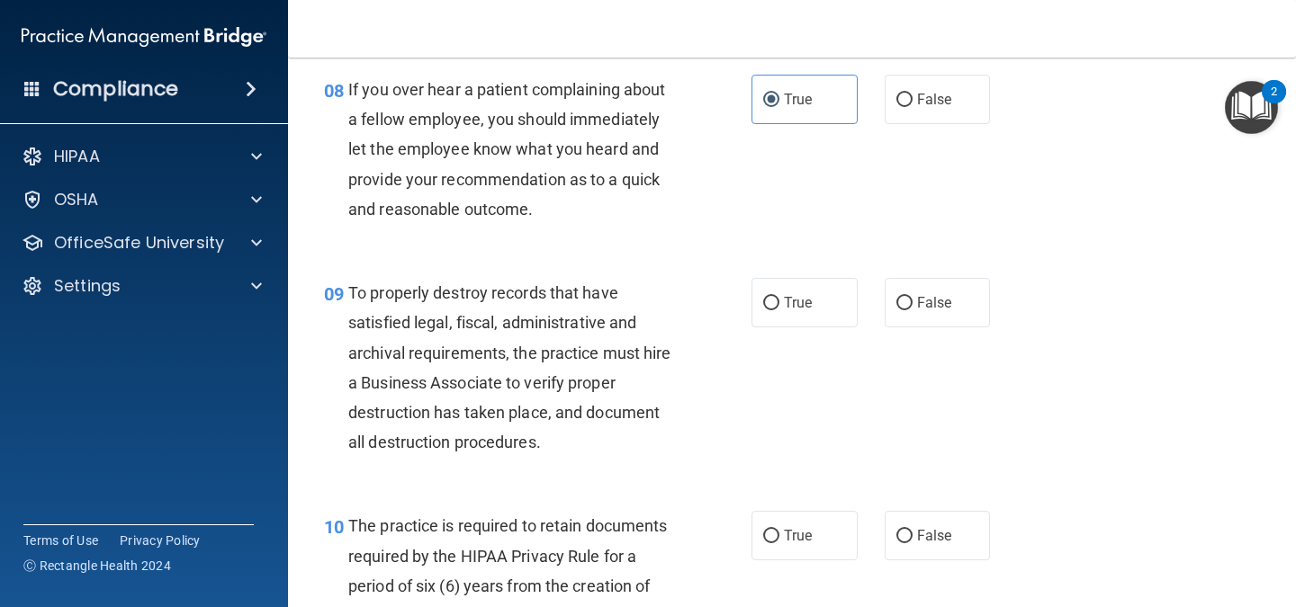
scroll to position [1494, 0]
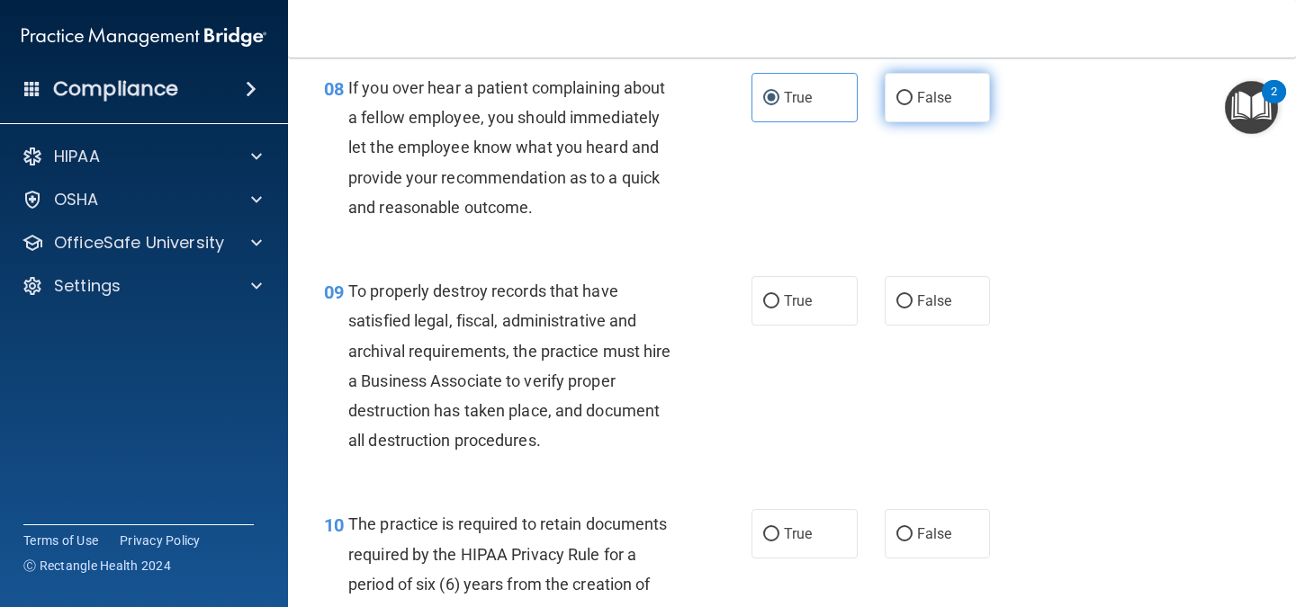
click at [956, 96] on label "False" at bounding box center [938, 97] width 106 height 49
click at [912, 96] on input "False" at bounding box center [904, 98] width 16 height 13
radio input "true"
radio input "false"
click at [1257, 111] on img "Open Resource Center, 2 new notifications" at bounding box center [1251, 107] width 53 height 53
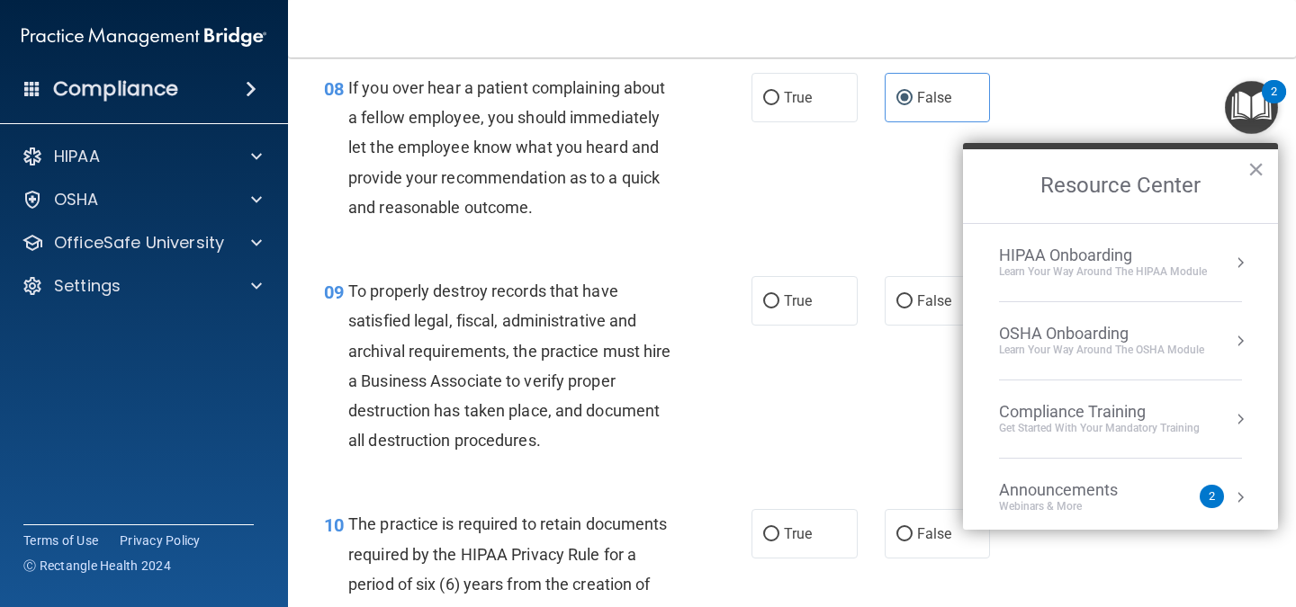
click at [1130, 331] on div "OSHA Onboarding" at bounding box center [1101, 334] width 205 height 20
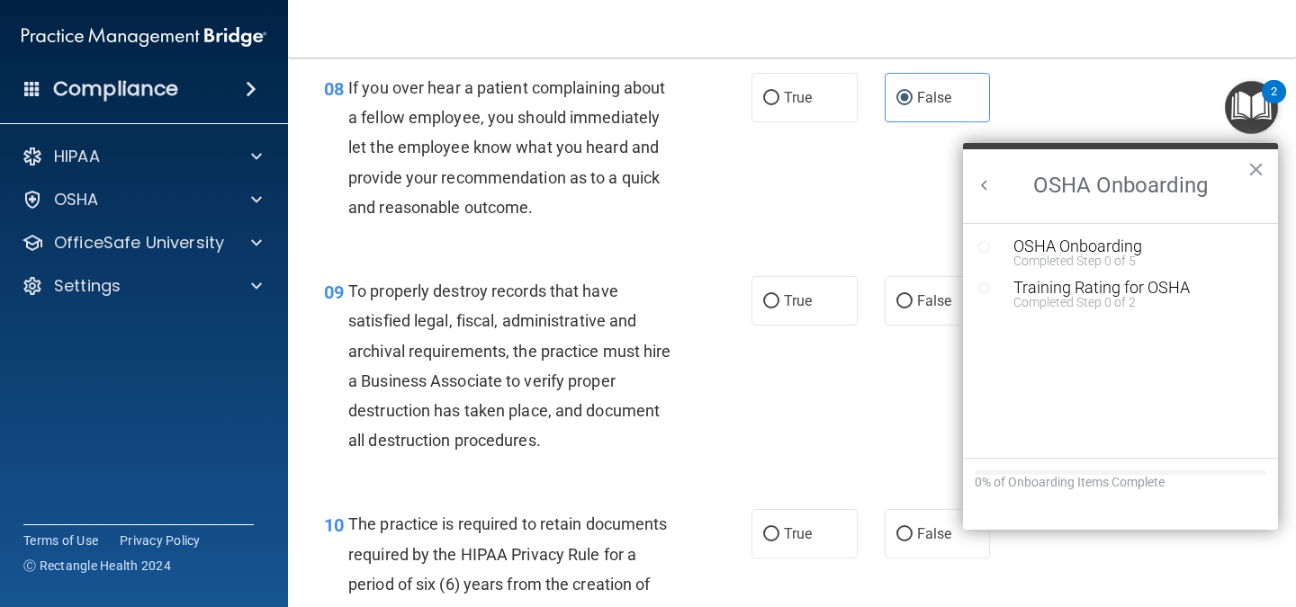
scroll to position [0, 0]
click at [979, 178] on button "Back to Resource Center Home" at bounding box center [984, 185] width 18 height 18
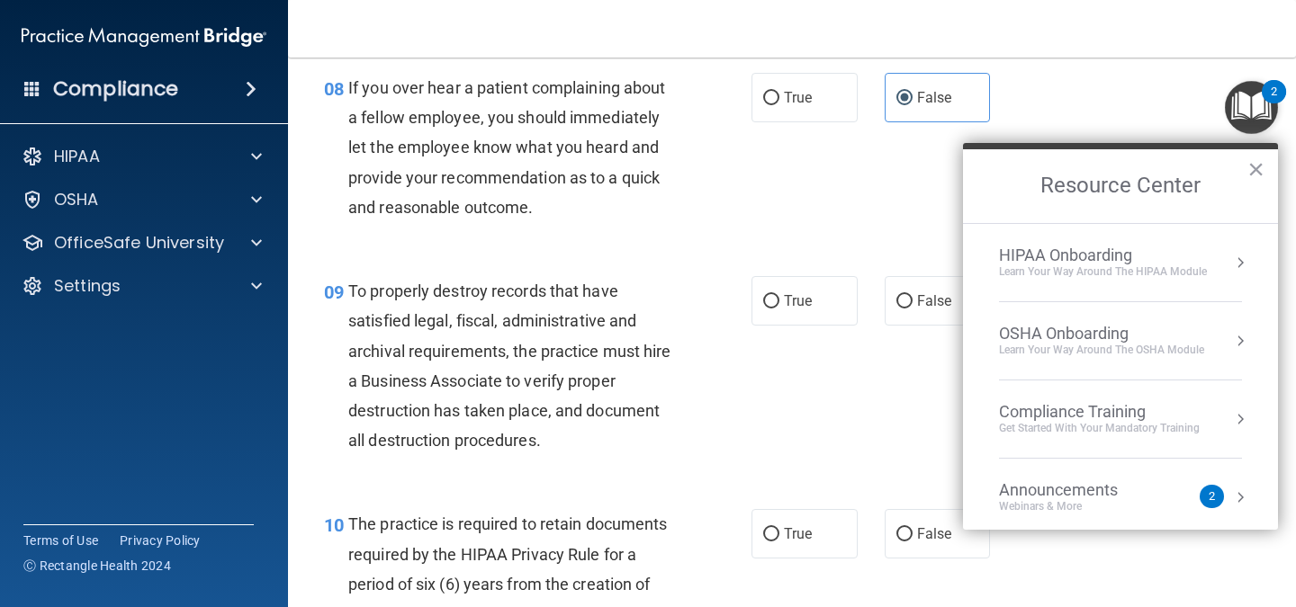
click at [1076, 246] on div "HIPAA Onboarding" at bounding box center [1103, 256] width 208 height 20
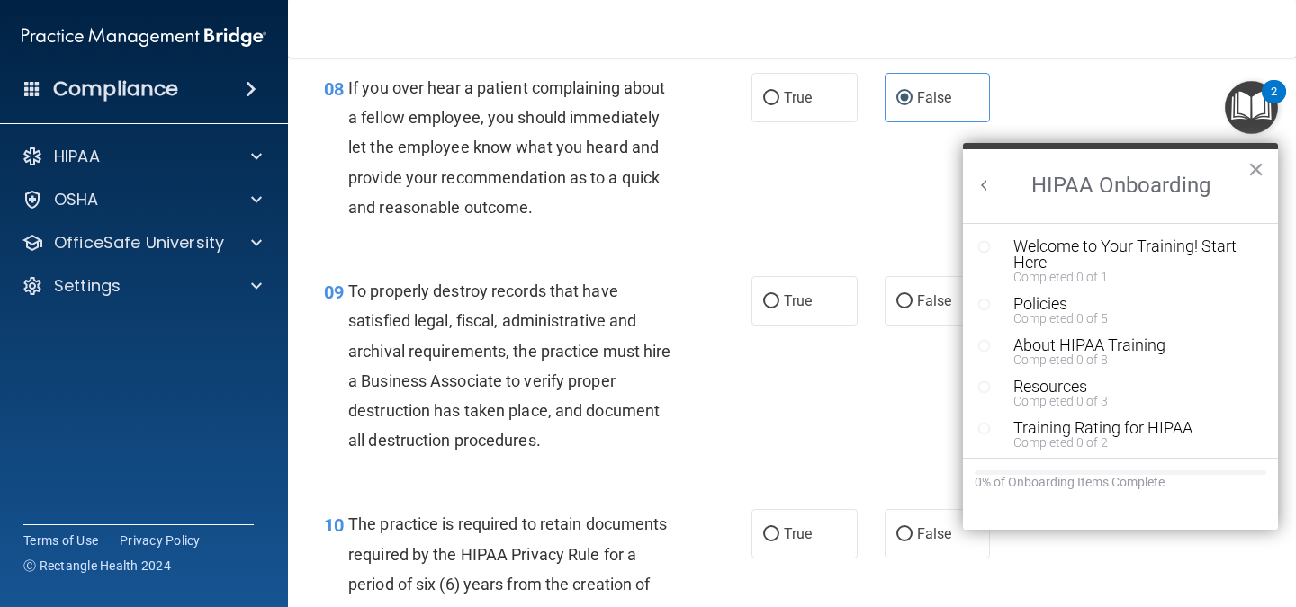
click at [975, 170] on h2 "HIPAA Onboarding" at bounding box center [1120, 186] width 315 height 74
click at [983, 183] on button "Back to Resource Center Home" at bounding box center [984, 185] width 18 height 18
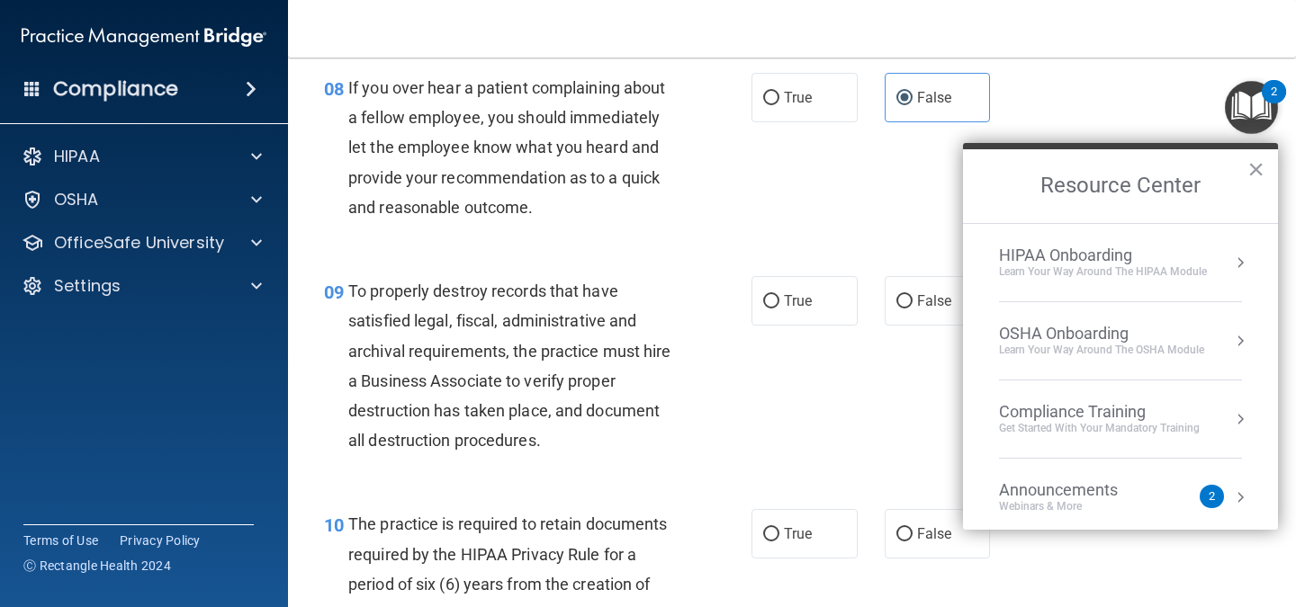
click at [1063, 130] on div "08 If you over hear a patient complaining about a fellow employee, you should i…" at bounding box center [791, 151] width 963 height 203
click at [1143, 86] on div "08 If you over hear a patient complaining about a fellow employee, you should i…" at bounding box center [791, 151] width 963 height 203
click at [1254, 163] on button "×" at bounding box center [1255, 169] width 17 height 29
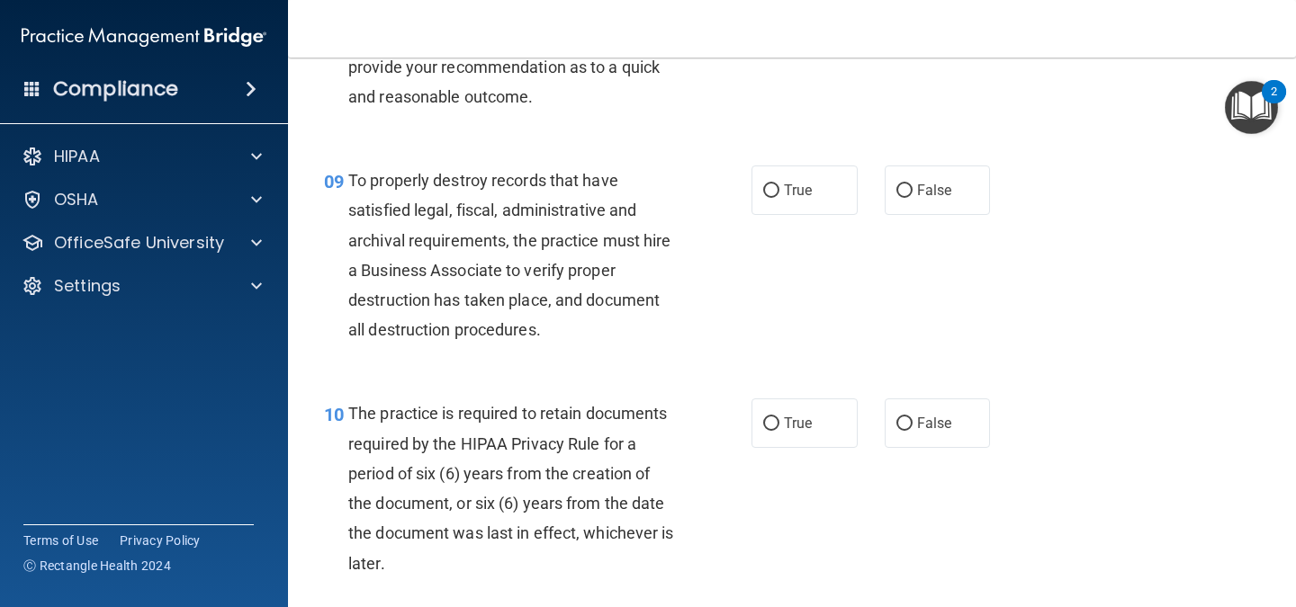
scroll to position [1605, 0]
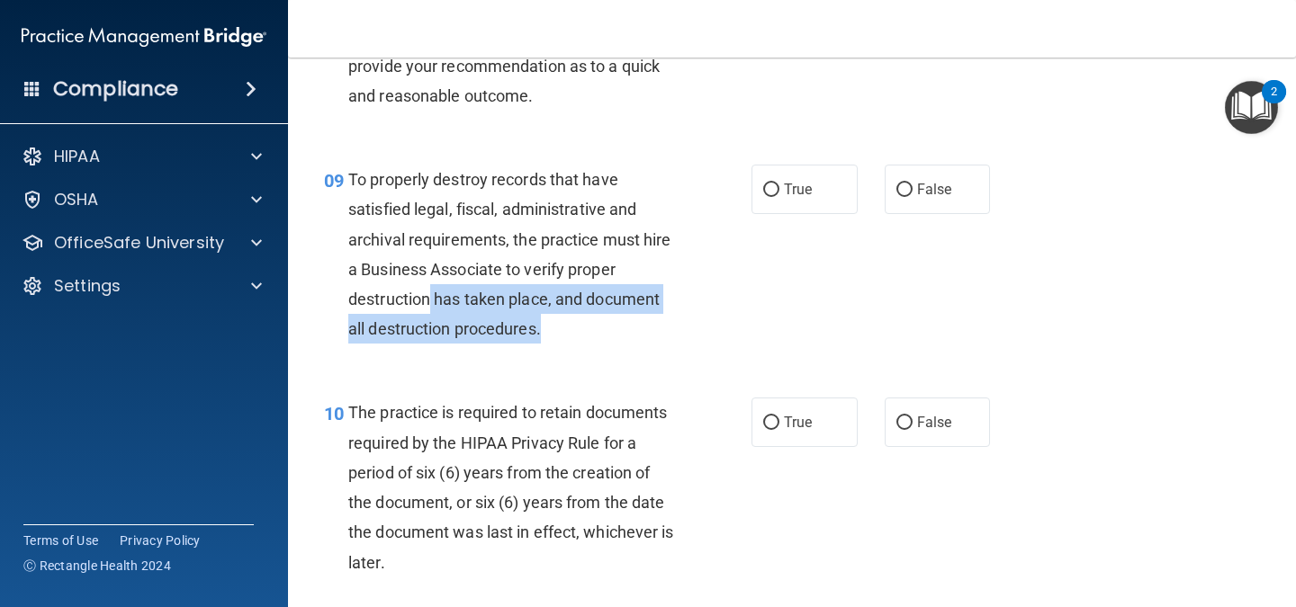
drag, startPoint x: 428, startPoint y: 307, endPoint x: 558, endPoint y: 322, distance: 130.5
click at [558, 322] on div "To properly destroy records that have satisfied legal, fiscal, administrative a…" at bounding box center [518, 254] width 341 height 179
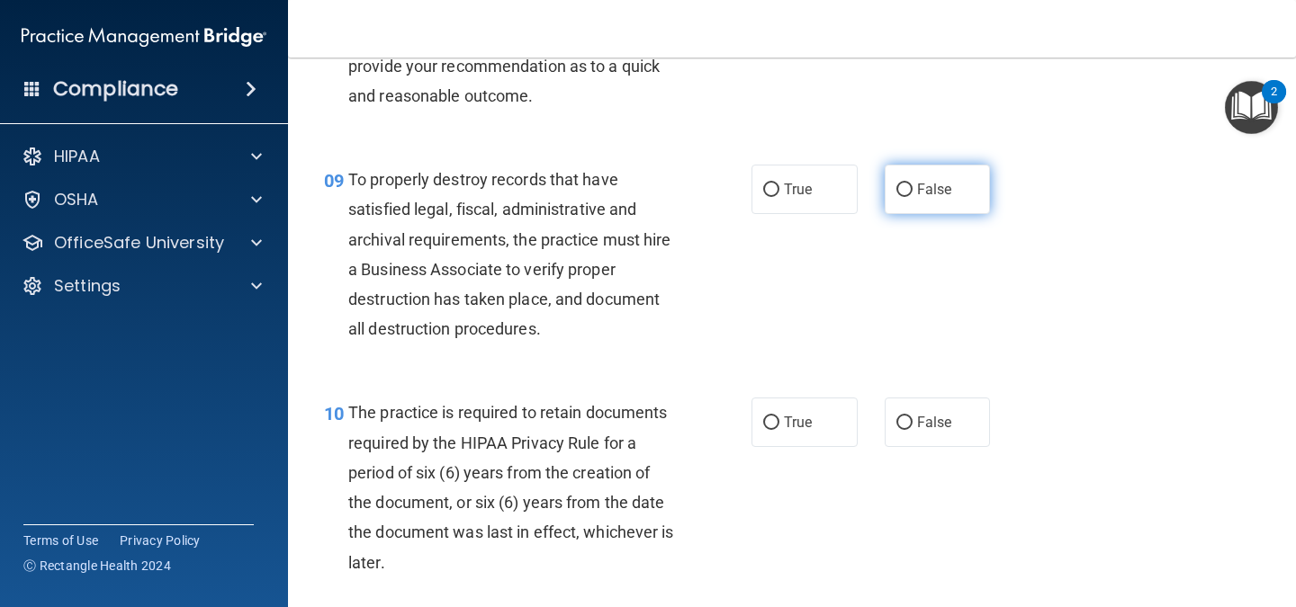
click at [929, 185] on span "False" at bounding box center [934, 189] width 35 height 17
click at [912, 185] on input "False" at bounding box center [904, 190] width 16 height 13
radio input "true"
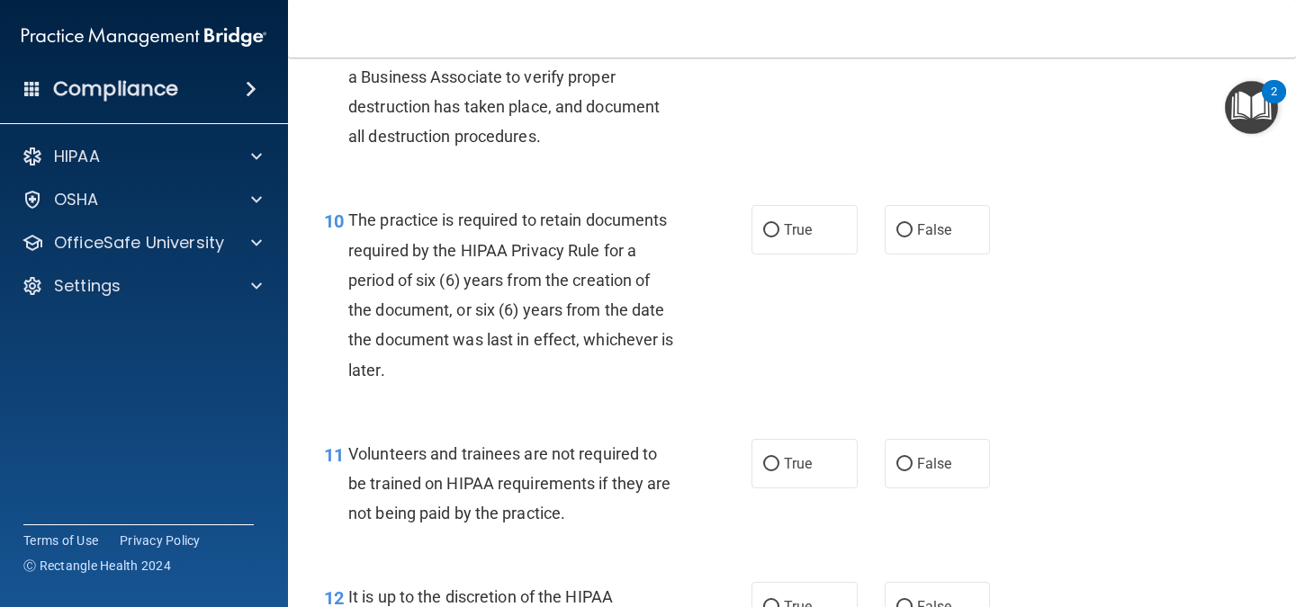
scroll to position [1799, 0]
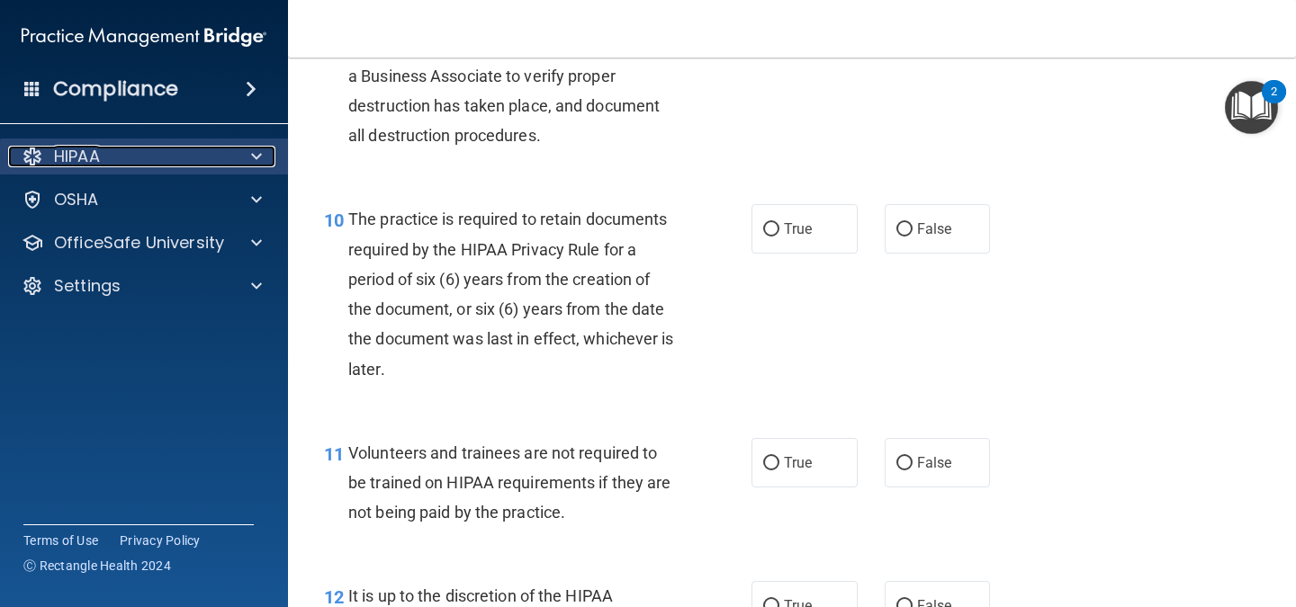
click at [118, 166] on div "HIPAA" at bounding box center [119, 157] width 223 height 22
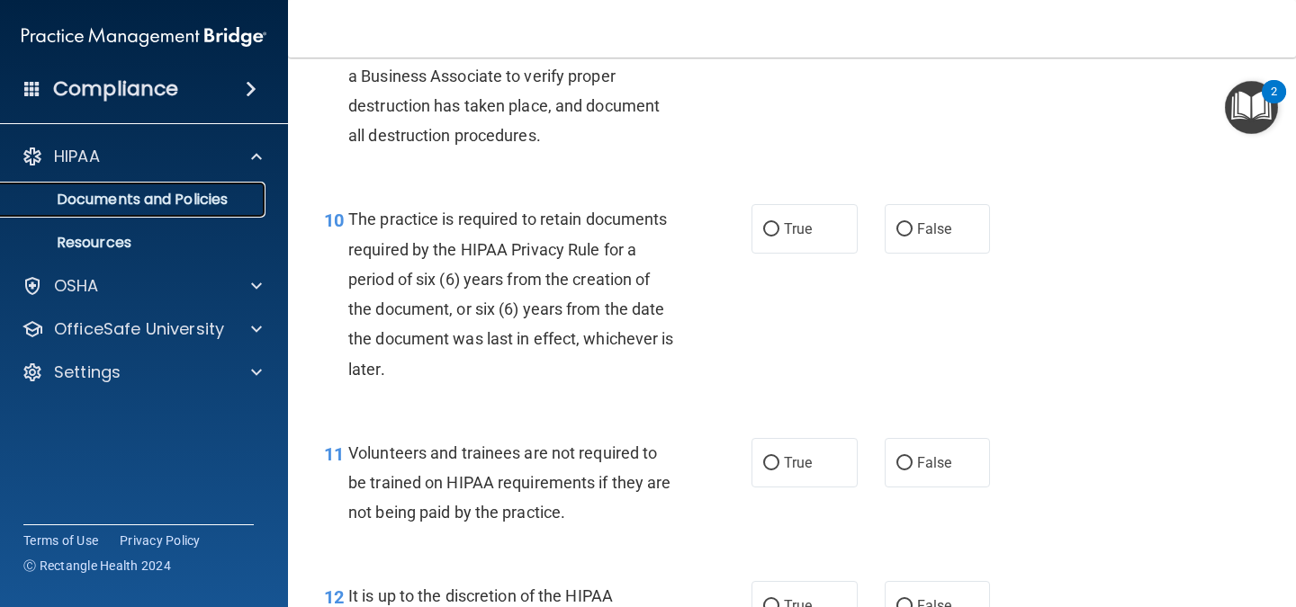
click at [163, 203] on p "Documents and Policies" at bounding box center [135, 200] width 246 height 18
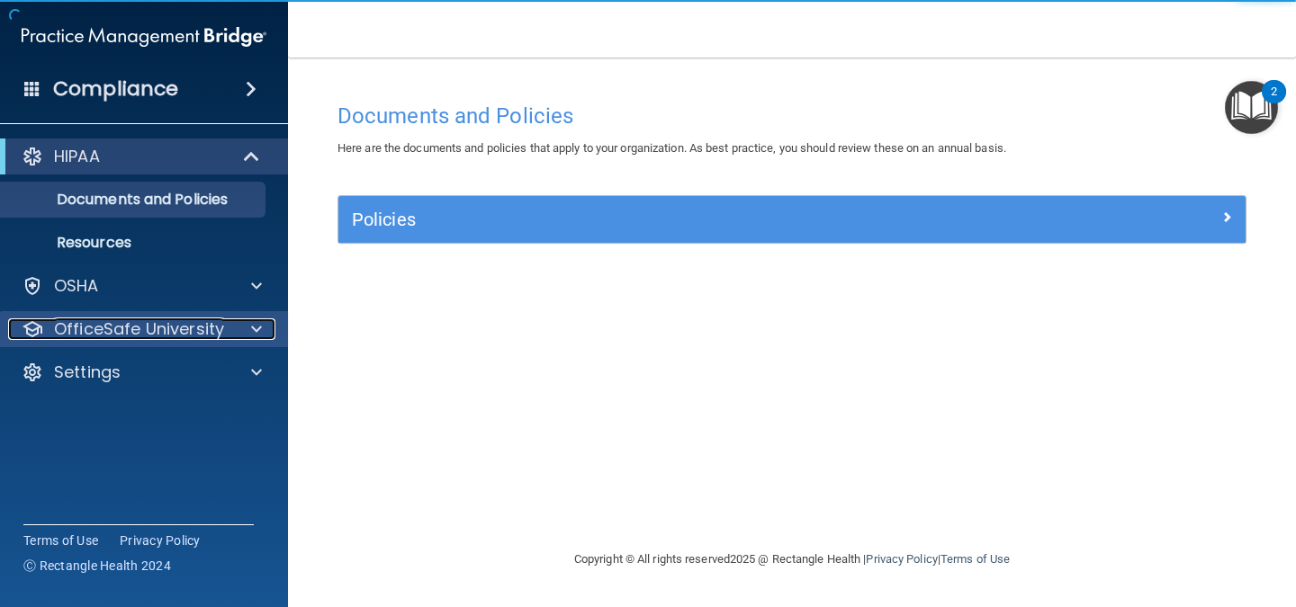
click at [151, 332] on p "OfficeSafe University" at bounding box center [139, 330] width 170 height 22
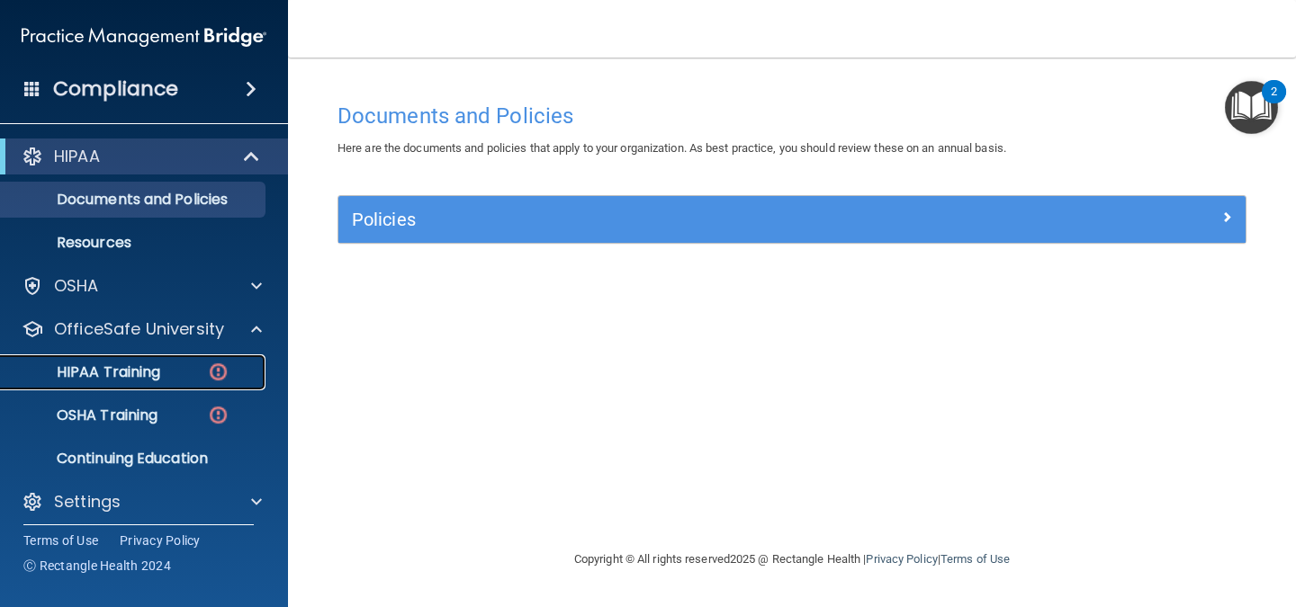
click at [197, 375] on div "HIPAA Training" at bounding box center [135, 373] width 246 height 18
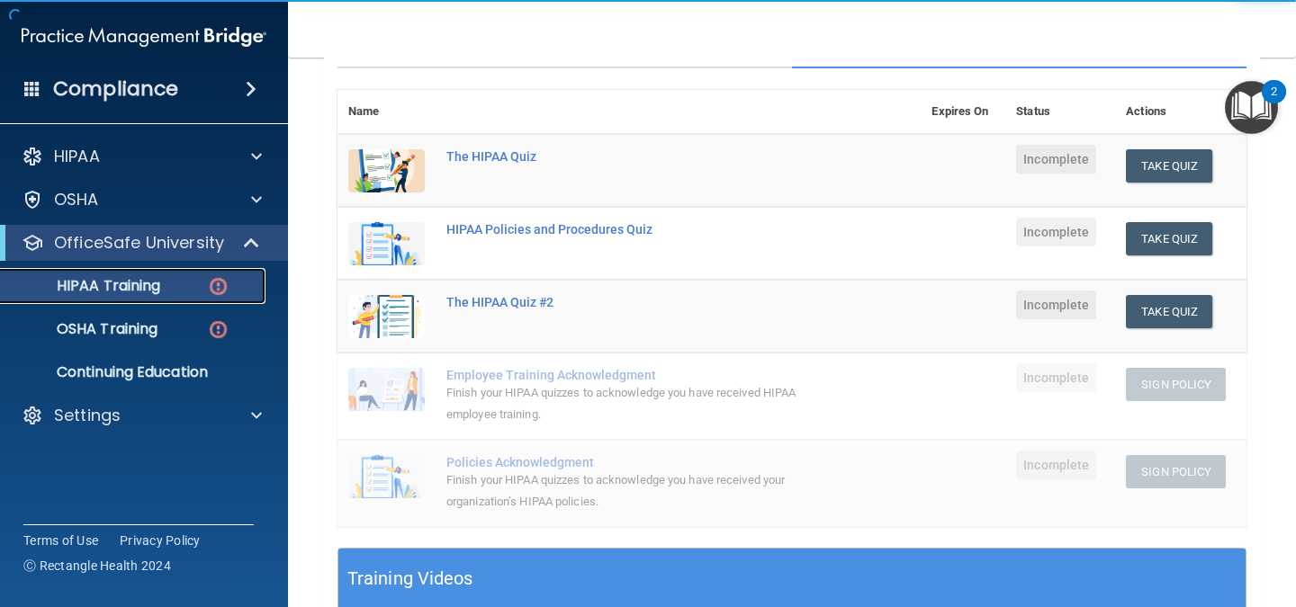
scroll to position [183, 0]
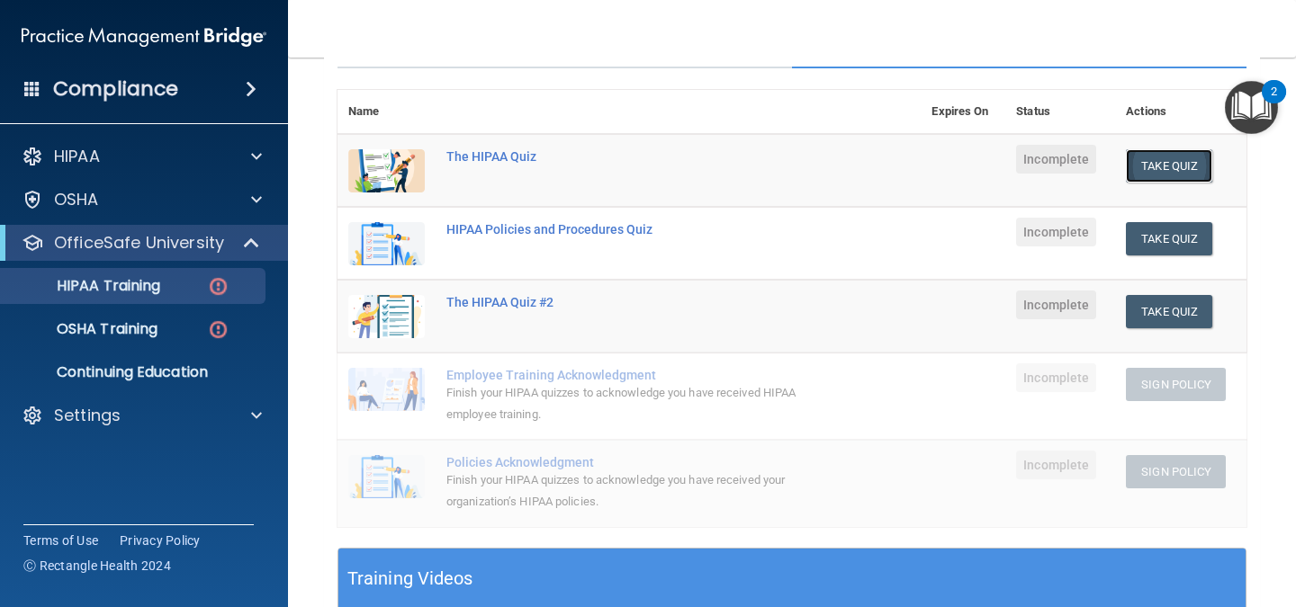
click at [1183, 158] on button "Take Quiz" at bounding box center [1169, 165] width 86 height 33
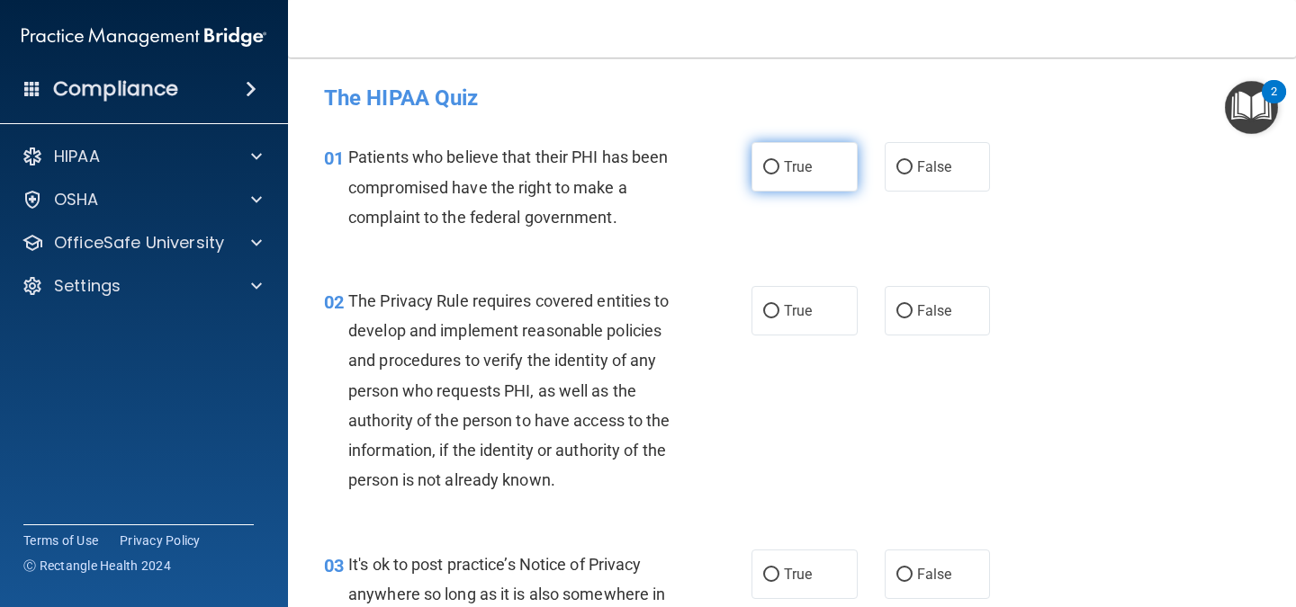
click at [772, 174] on input "True" at bounding box center [771, 167] width 16 height 13
radio input "true"
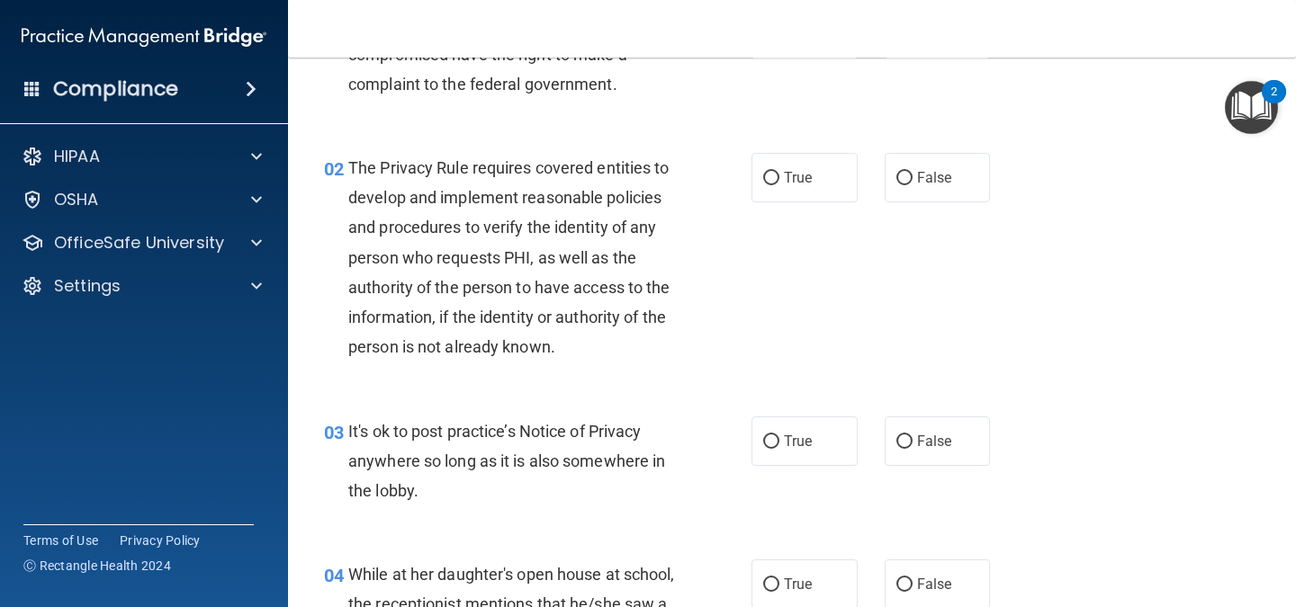
scroll to position [134, 0]
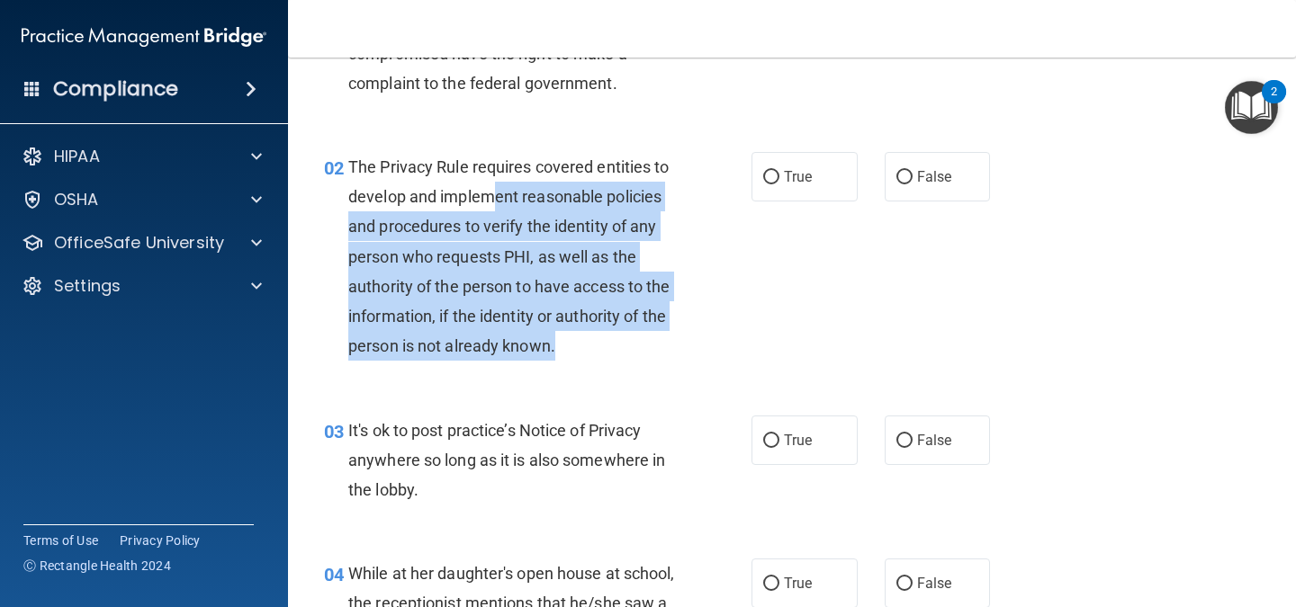
drag, startPoint x: 494, startPoint y: 197, endPoint x: 654, endPoint y: 342, distance: 216.0
click at [654, 342] on div "The Privacy Rule requires covered entities to develop and implement reasonable …" at bounding box center [518, 257] width 341 height 210
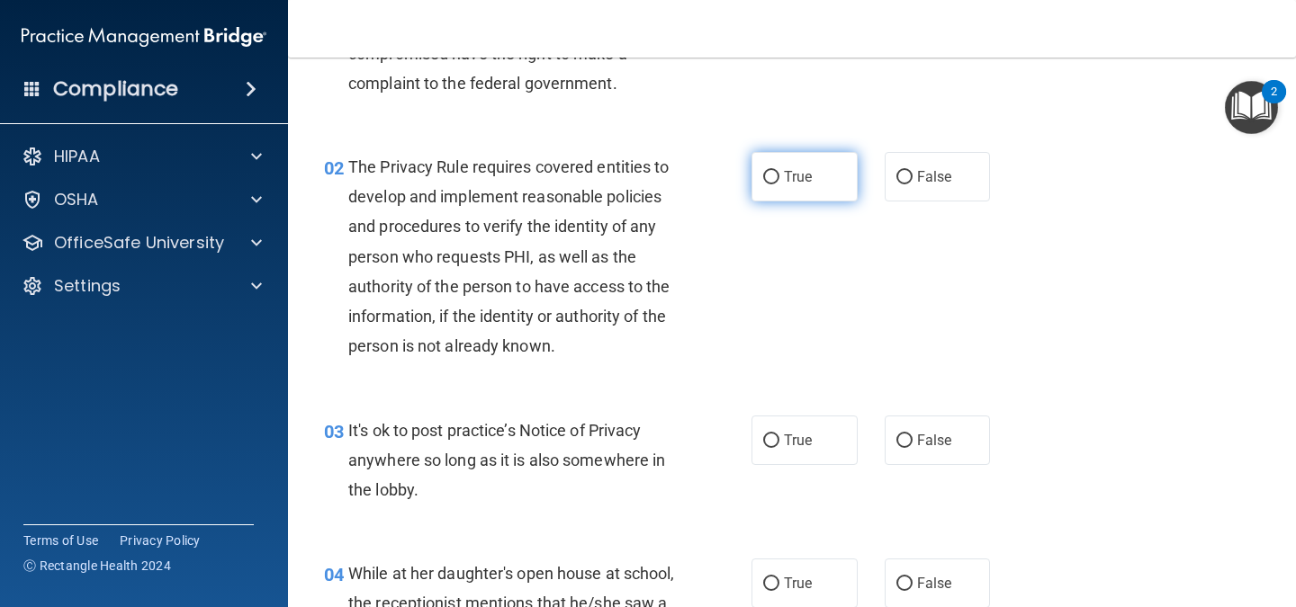
click at [751, 180] on label "True" at bounding box center [804, 176] width 106 height 49
click at [763, 180] on input "True" at bounding box center [771, 177] width 16 height 13
radio input "true"
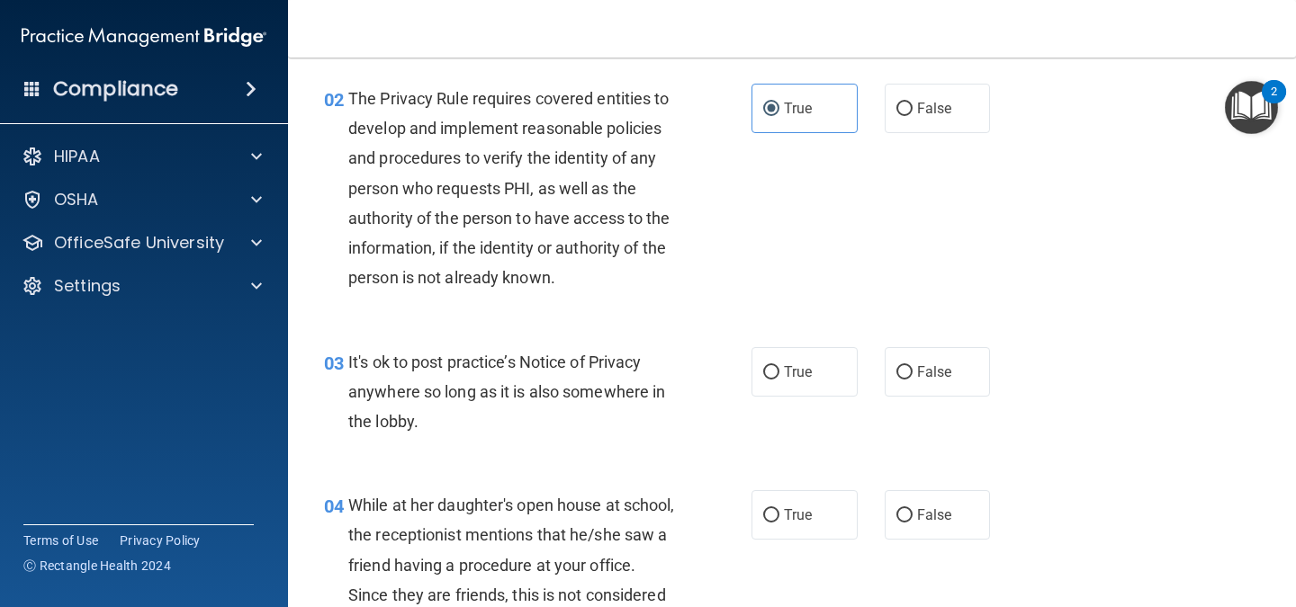
scroll to position [197, 0]
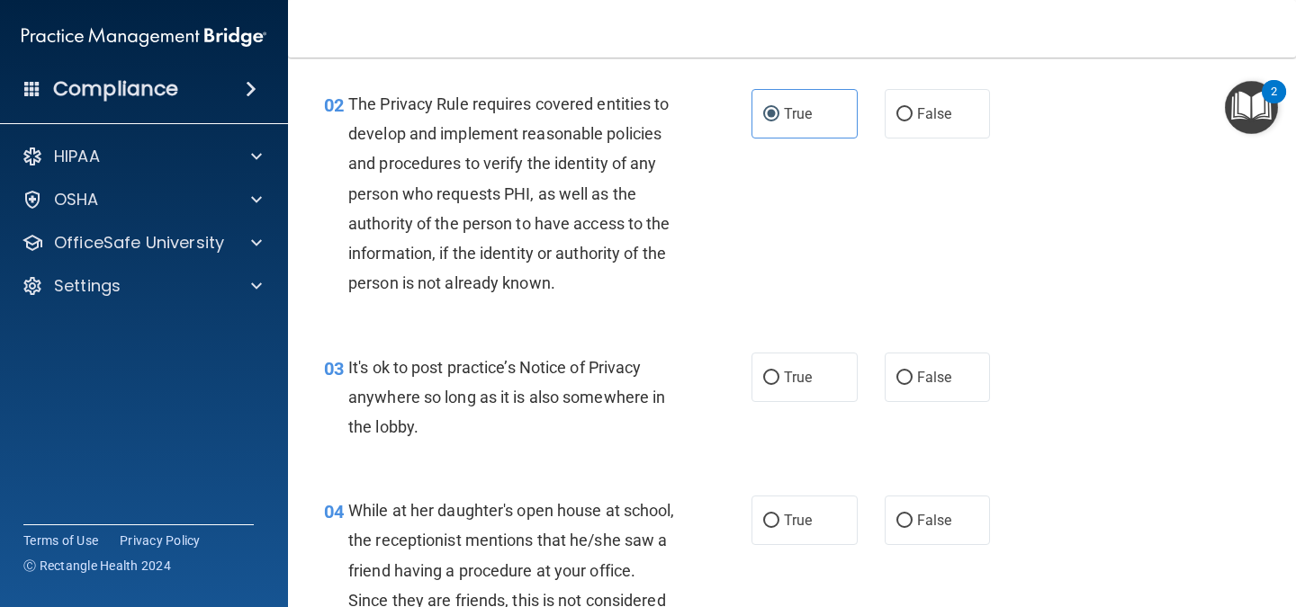
click at [153, 132] on div "HIPAA Documents and Policies Report an Incident Business Associates Emergency P…" at bounding box center [144, 224] width 289 height 187
click at [199, 33] on img at bounding box center [144, 37] width 245 height 36
